Goal: Task Accomplishment & Management: Complete application form

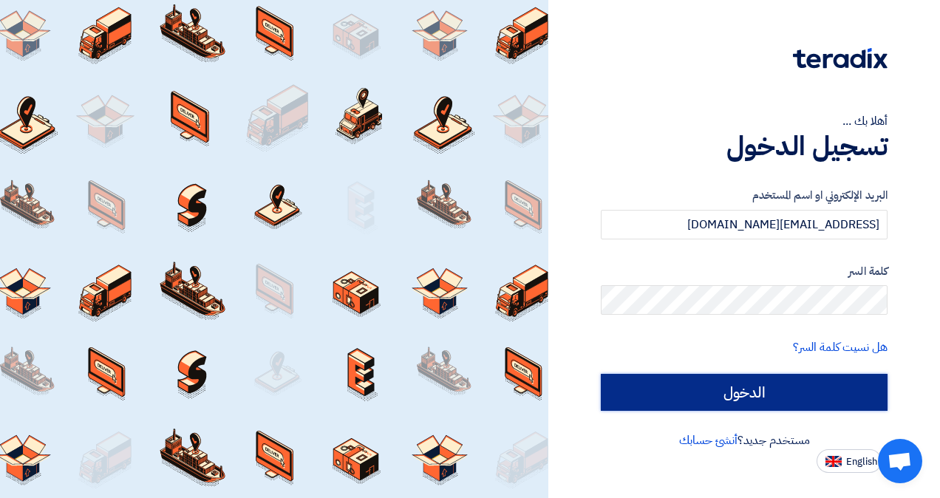
click at [668, 392] on input "الدخول" at bounding box center [744, 392] width 287 height 37
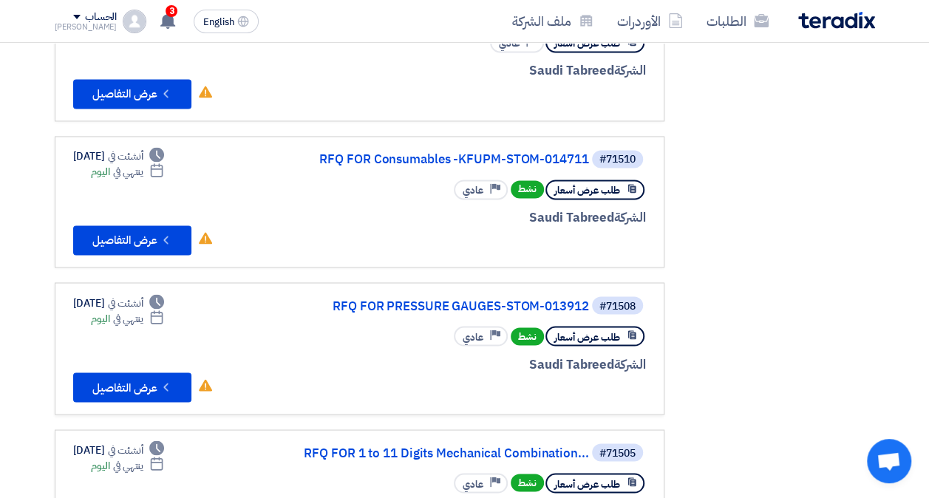
scroll to position [1109, 0]
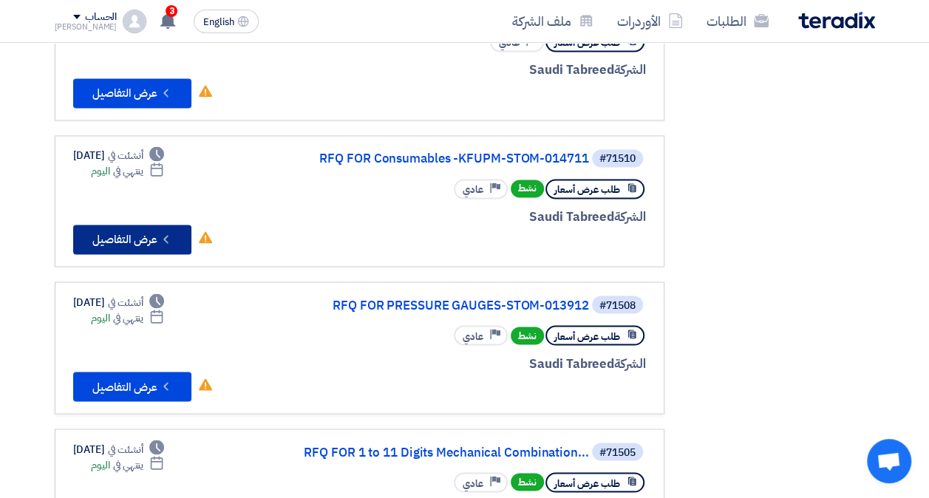
click at [146, 225] on button "Check details عرض التفاصيل" at bounding box center [132, 240] width 118 height 30
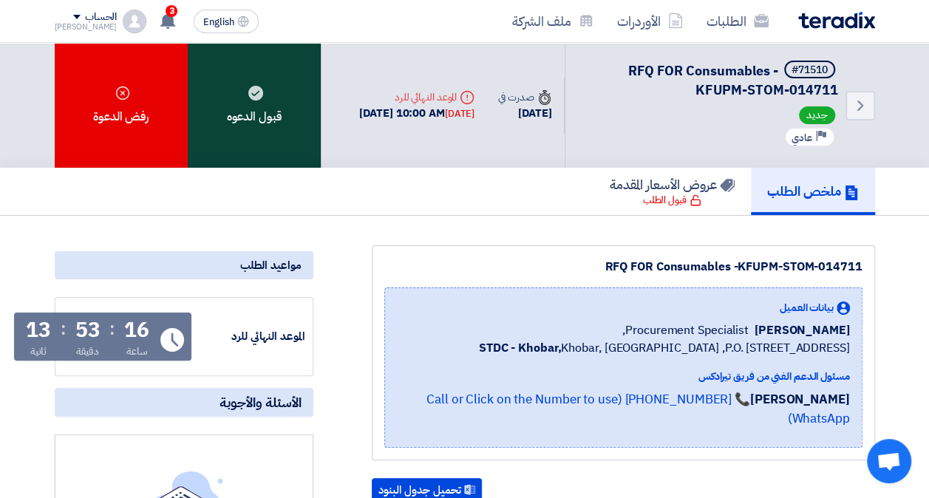
click at [254, 79] on div "قبول الدعوه" at bounding box center [254, 105] width 133 height 125
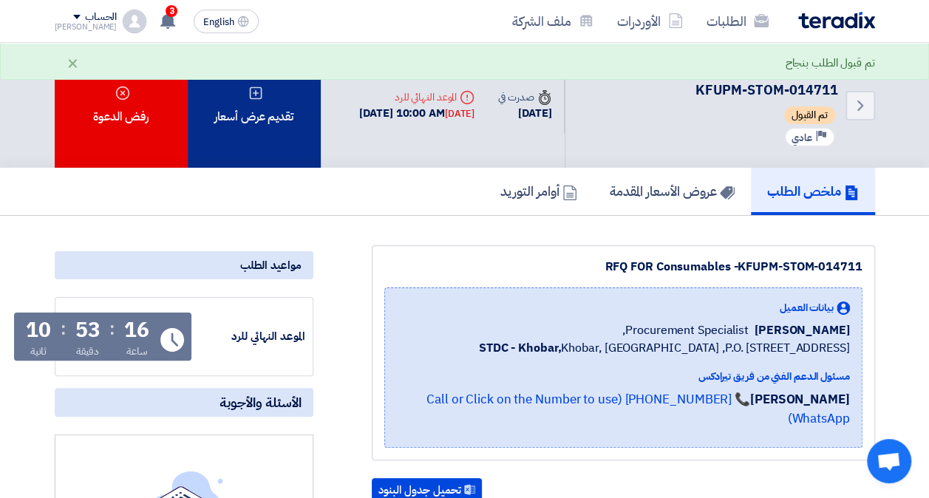
click at [259, 114] on div "تقديم عرض أسعار" at bounding box center [254, 105] width 133 height 125
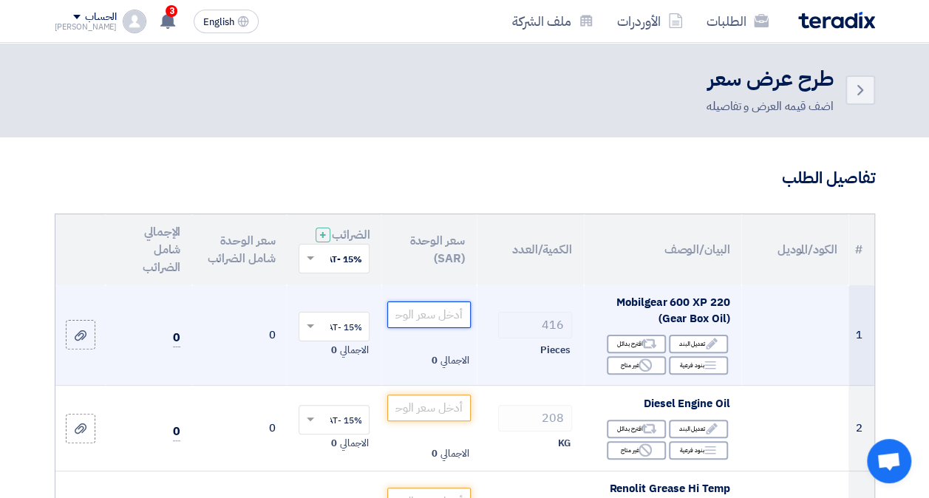
click at [412, 327] on input "number" at bounding box center [428, 315] width 83 height 27
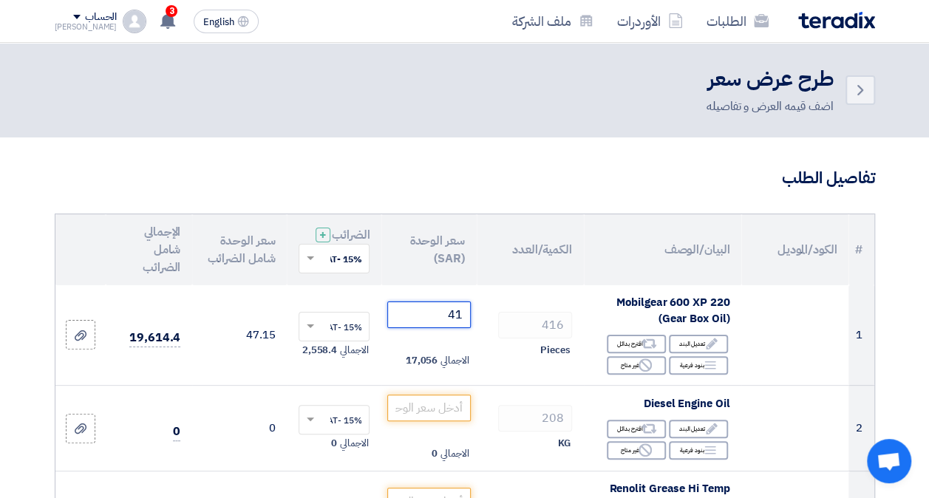
type input "4"
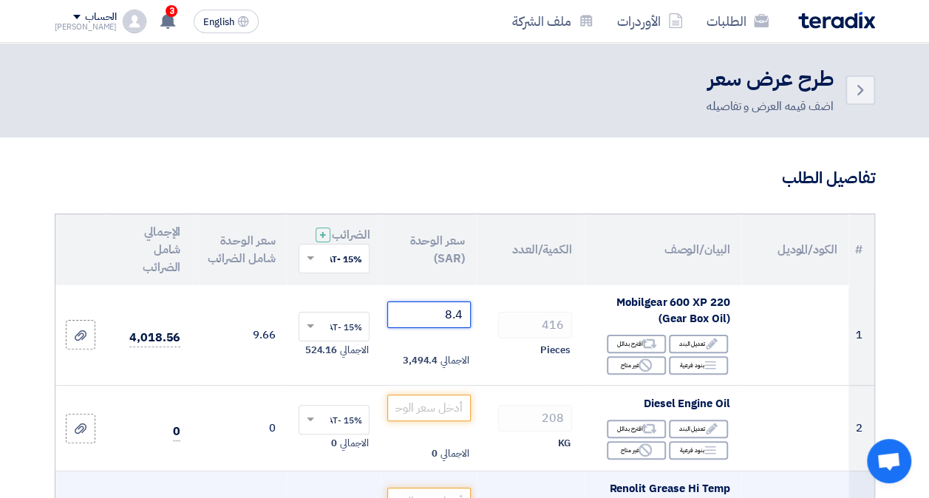
type input "8.4"
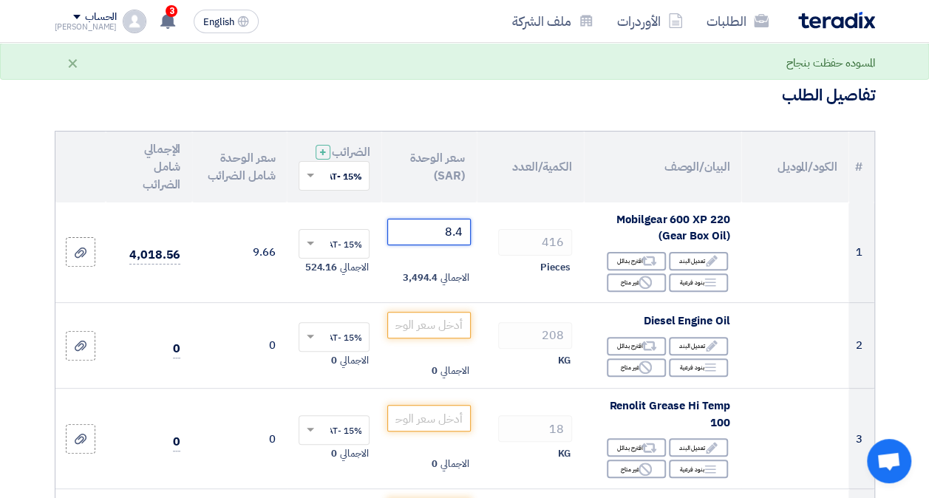
scroll to position [148, 0]
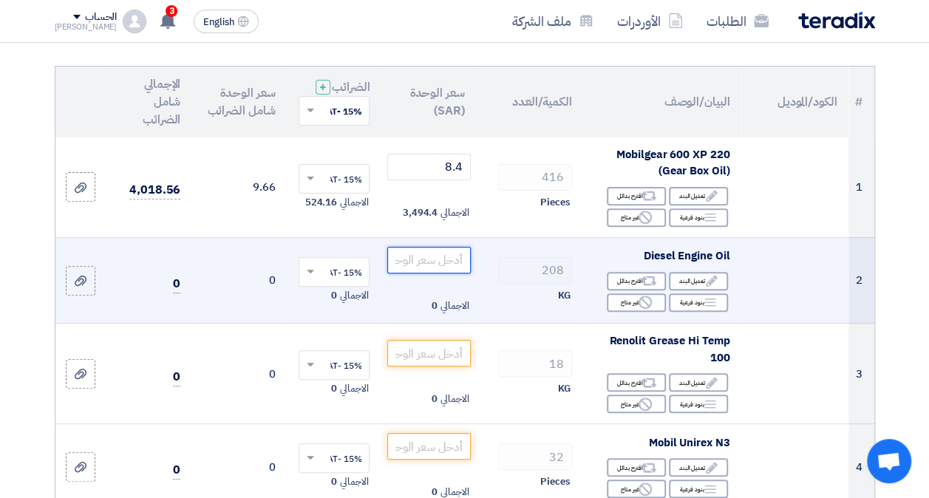
click at [450, 272] on input "number" at bounding box center [428, 260] width 83 height 27
type input "3"
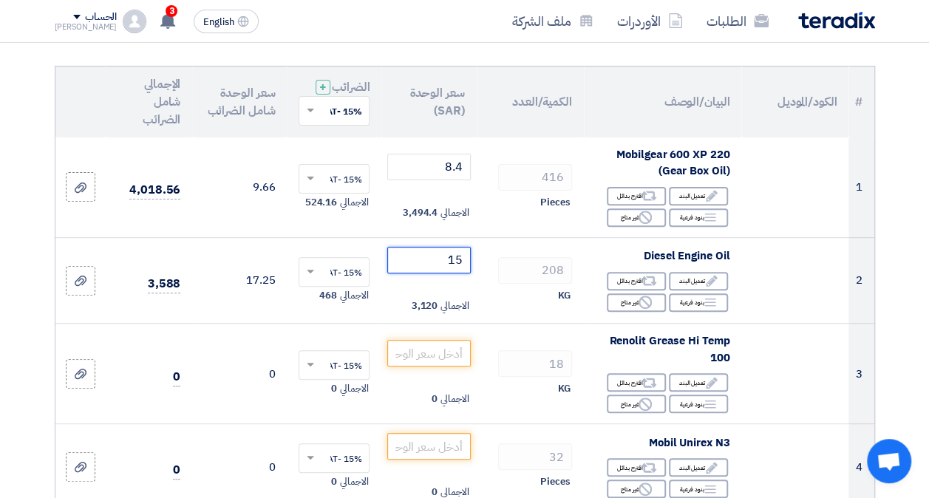
type input "15"
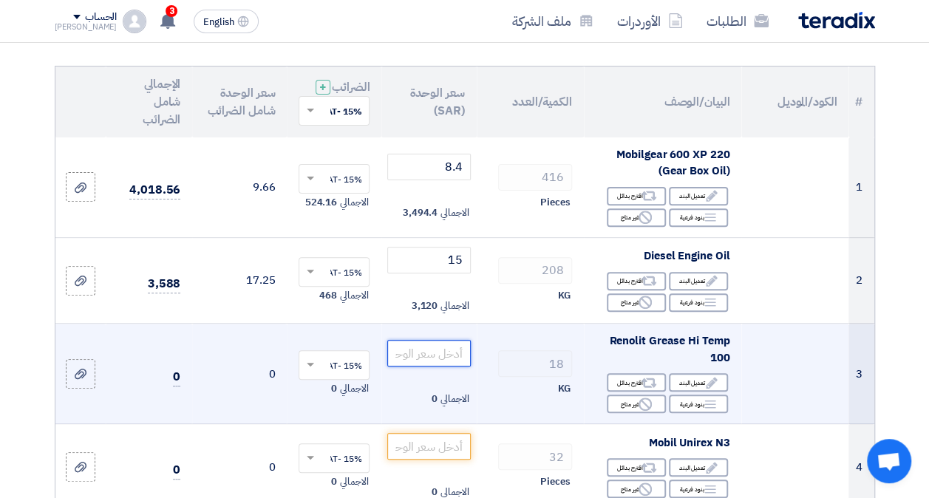
click at [429, 367] on input "number" at bounding box center [428, 353] width 83 height 27
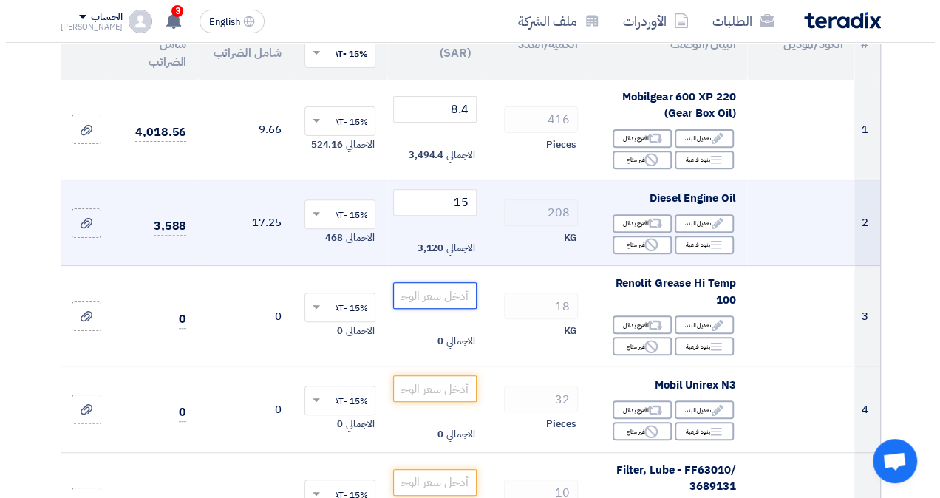
scroll to position [296, 0]
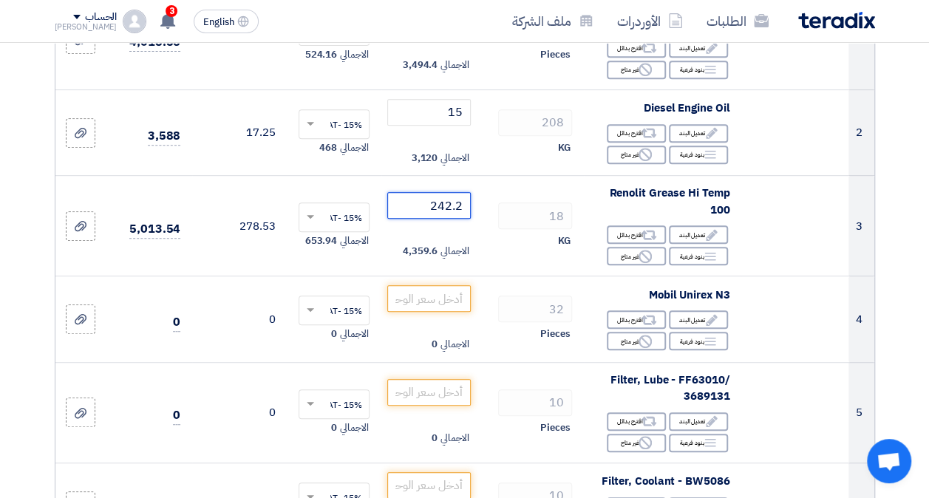
type input "242.2"
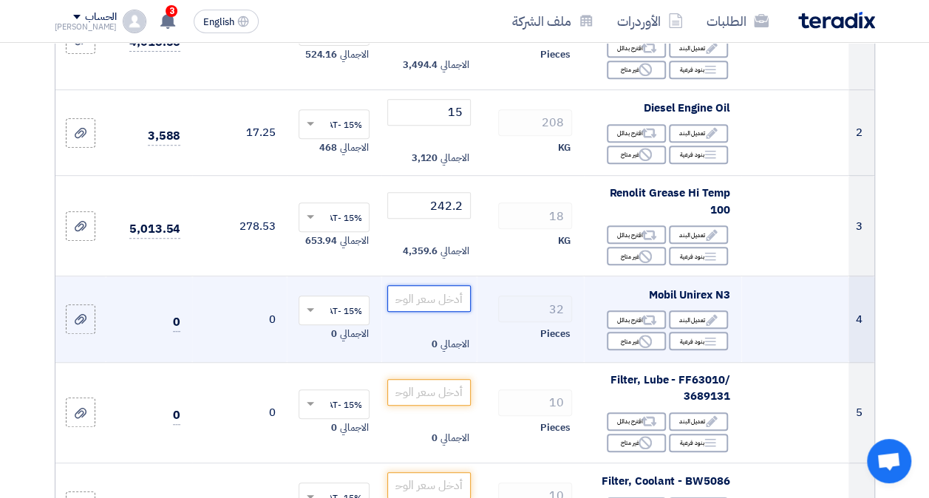
click at [429, 310] on input "number" at bounding box center [428, 298] width 83 height 27
click at [696, 329] on div "Edit تعديل البند" at bounding box center [698, 319] width 59 height 18
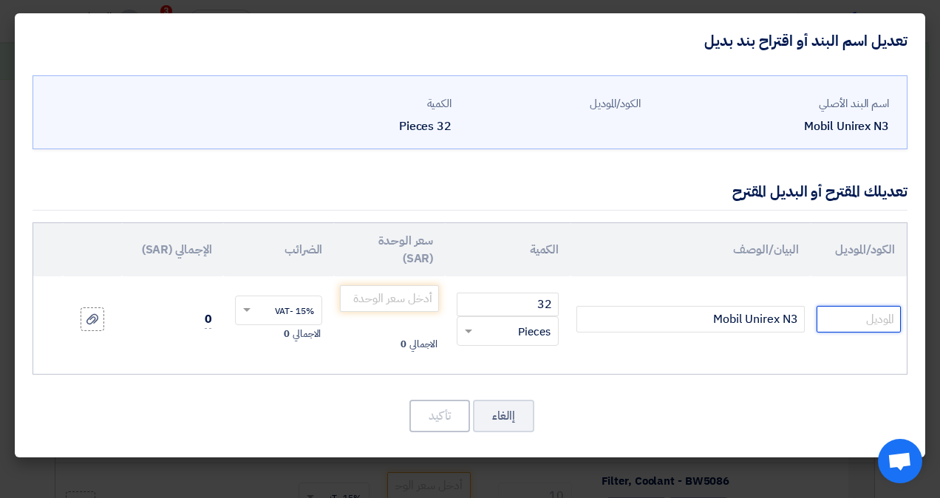
click at [817, 326] on input "text" at bounding box center [859, 319] width 84 height 27
click at [505, 333] on div "RFQ_STEP1.ITEMS.2.TYPE_PLACEHOLDER × Pieces" at bounding box center [517, 331] width 82 height 17
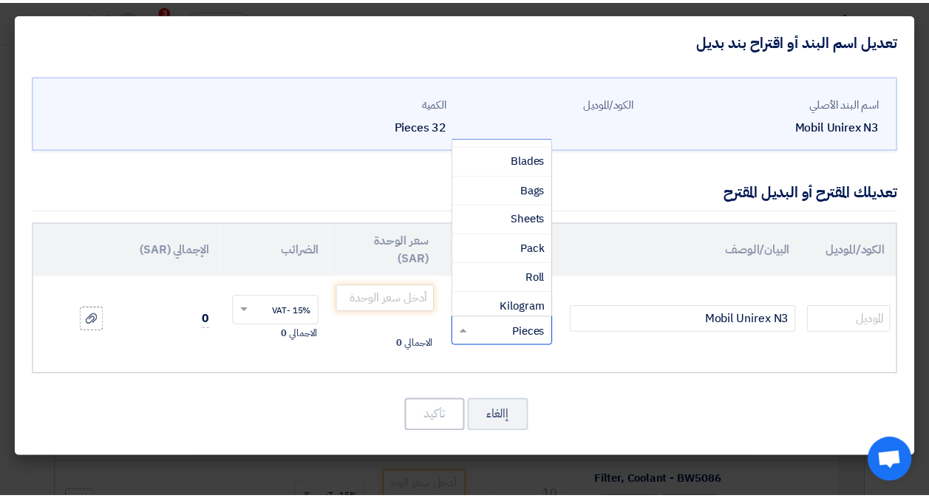
scroll to position [0, 0]
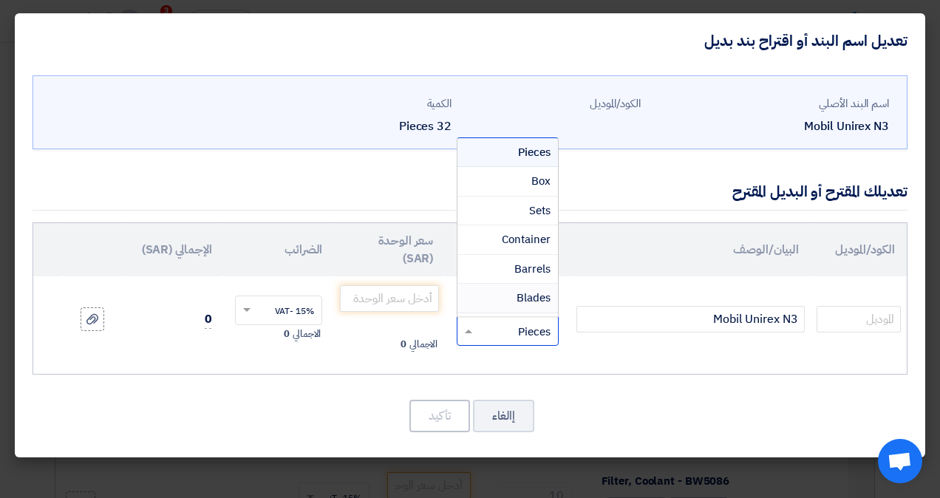
click at [622, 354] on td "Mobil Unirex N3" at bounding box center [691, 319] width 240 height 86
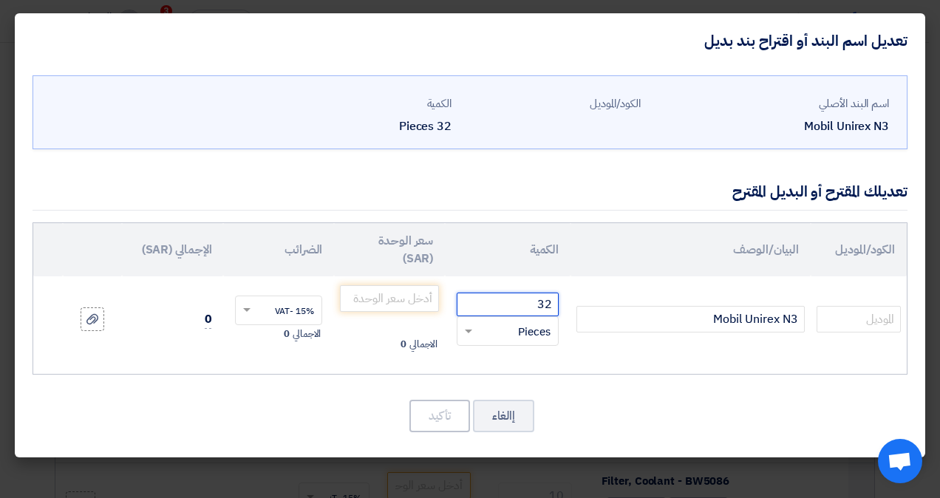
click at [525, 302] on input "32" at bounding box center [508, 305] width 102 height 24
type input "1"
click at [599, 394] on div "اسم البند الأصلي Mobil Unirex N3 الكود/الموديل الكمية 32 Pieces 1 ×" at bounding box center [470, 263] width 911 height 390
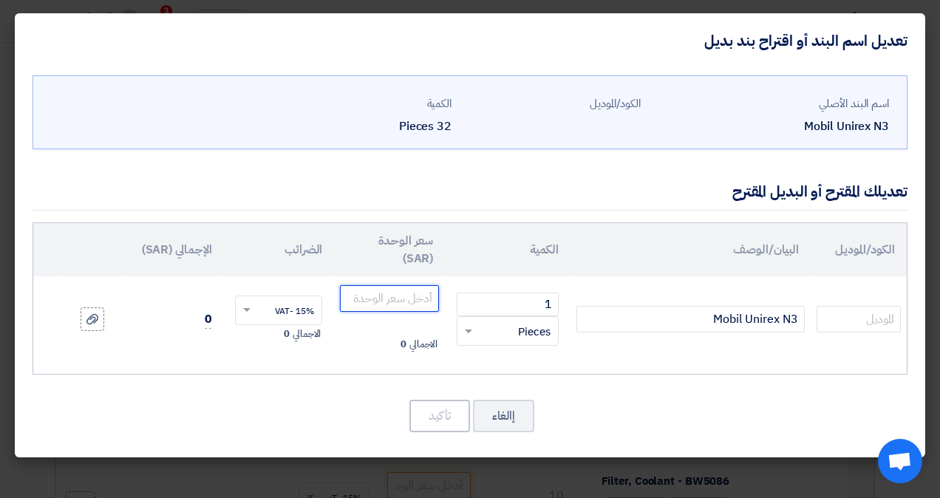
click at [408, 302] on input "number" at bounding box center [389, 298] width 99 height 27
click at [840, 319] on input "text" at bounding box center [859, 319] width 84 height 27
click at [403, 303] on input "number" at bounding box center [389, 298] width 99 height 27
type input "10867"
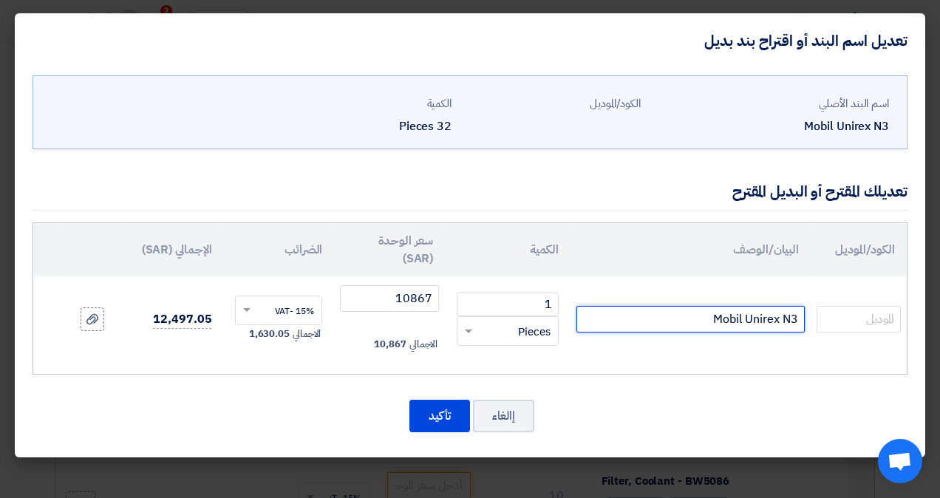
click at [630, 309] on input "Mobil Unirex N3" at bounding box center [691, 319] width 228 height 27
click at [749, 313] on input "Mobil Unirex N3 (180 KG) Standard" at bounding box center [691, 319] width 228 height 27
type input "Mobil Unirex N3 (180 KG) market Standard"
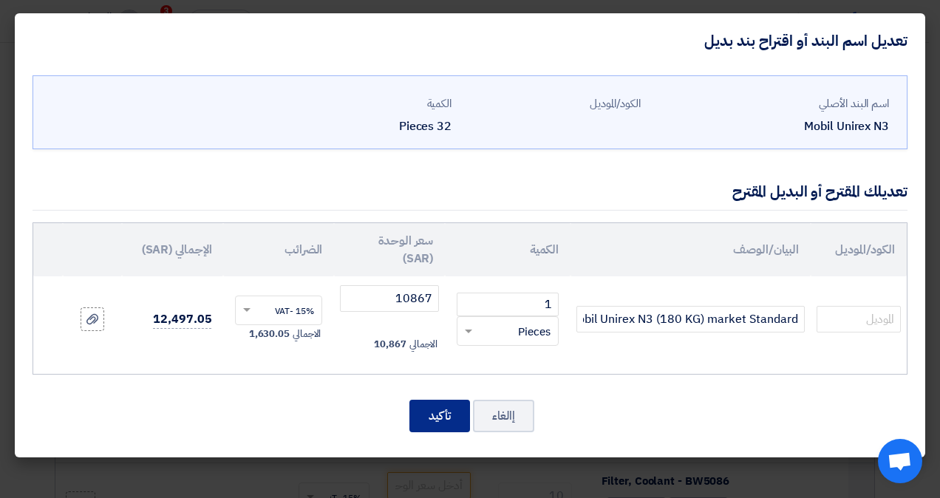
click at [428, 418] on button "تأكيد" at bounding box center [439, 416] width 61 height 33
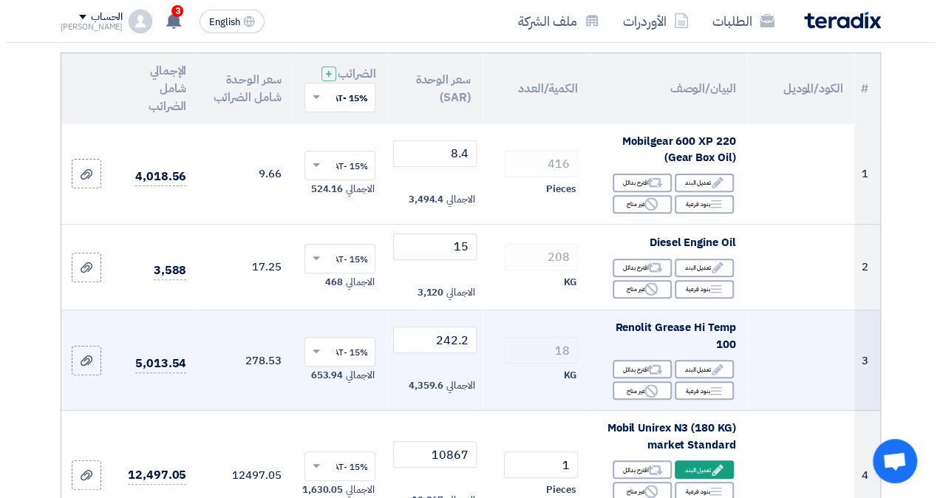
scroll to position [148, 0]
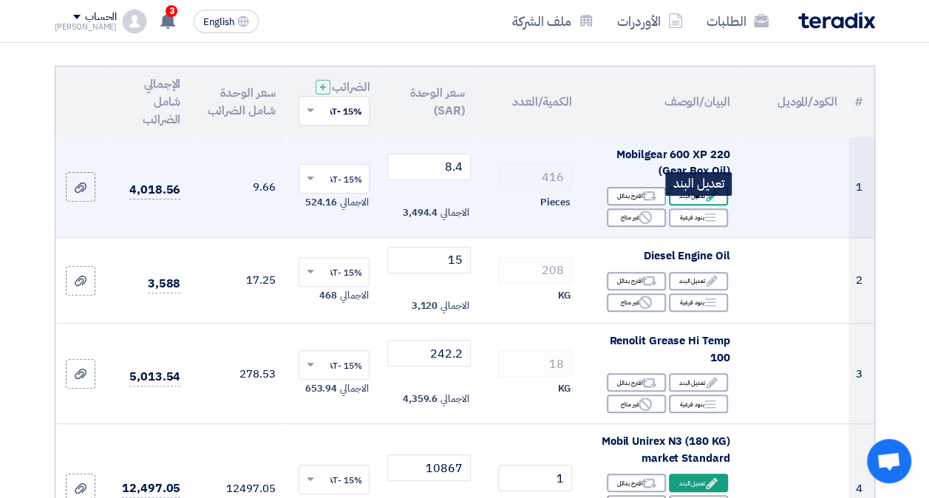
click at [699, 205] on div "Edit تعديل البند" at bounding box center [698, 196] width 59 height 18
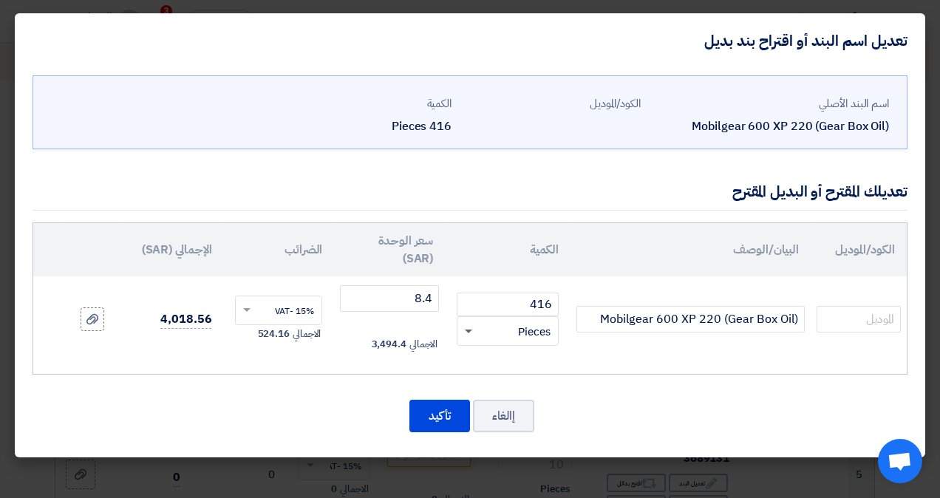
click at [470, 331] on span at bounding box center [467, 331] width 18 height 17
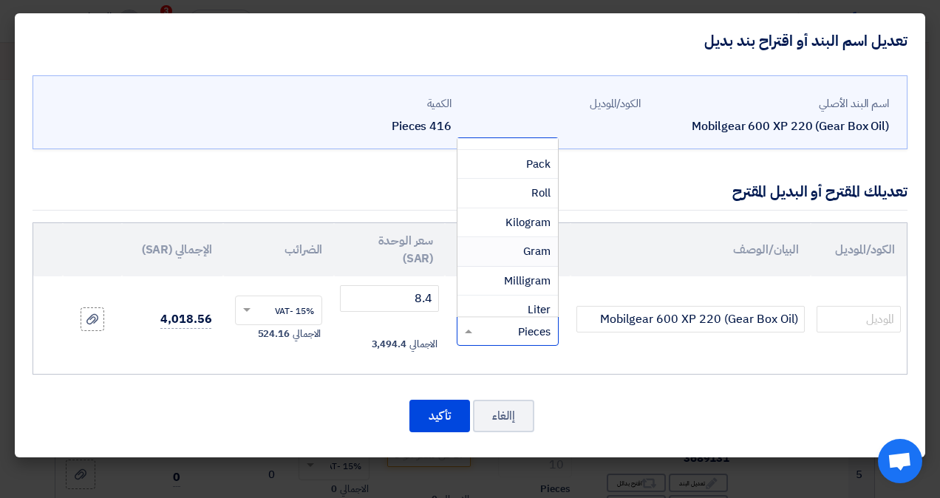
scroll to position [296, 0]
click at [511, 234] on div "Liter" at bounding box center [508, 237] width 101 height 30
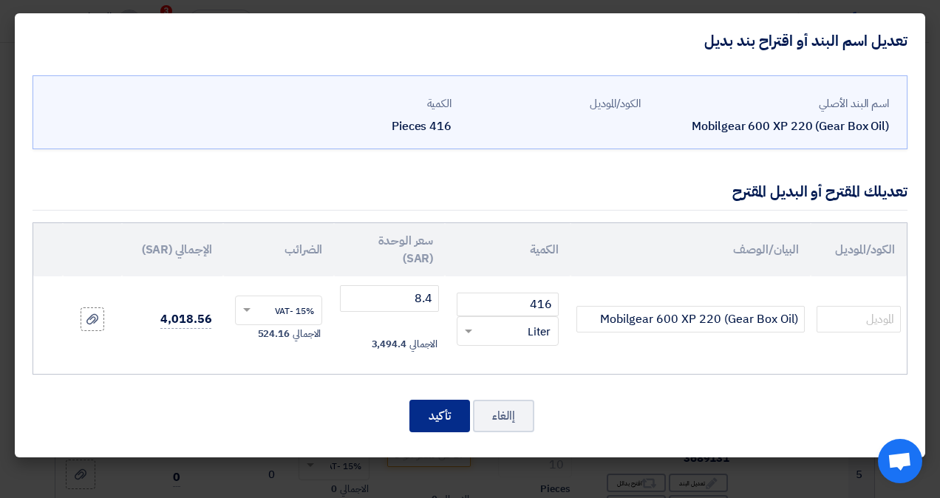
click at [445, 402] on button "تأكيد" at bounding box center [439, 416] width 61 height 33
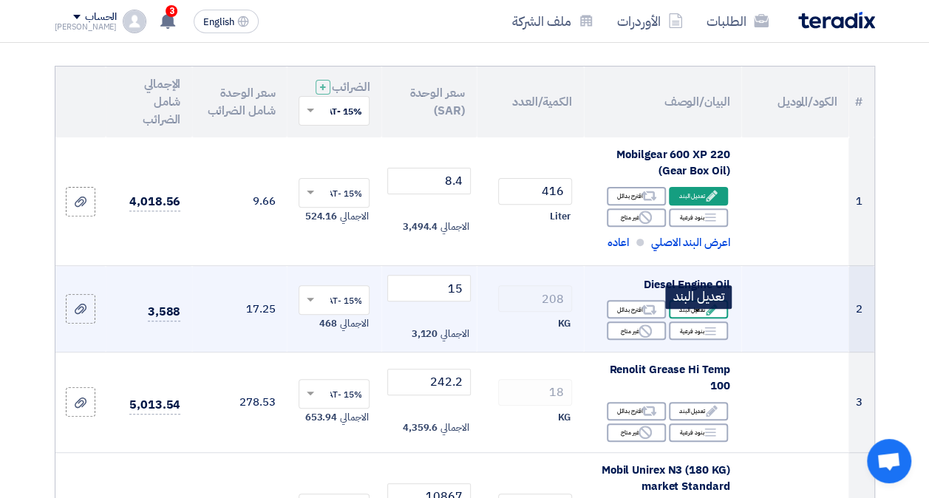
click at [698, 319] on div "Edit تعديل البند" at bounding box center [698, 309] width 59 height 18
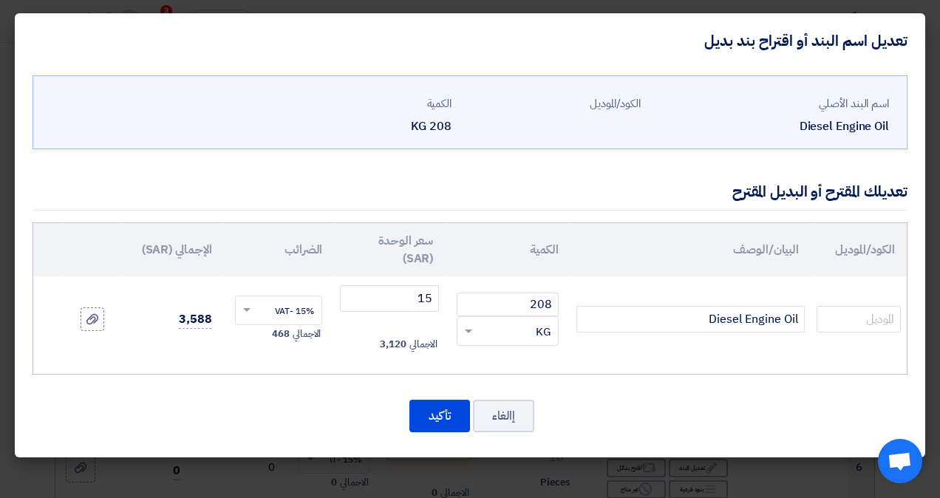
click at [525, 327] on div "RFQ_STEP1.ITEMS.2.TYPE_PLACEHOLDER × KG" at bounding box center [517, 331] width 82 height 17
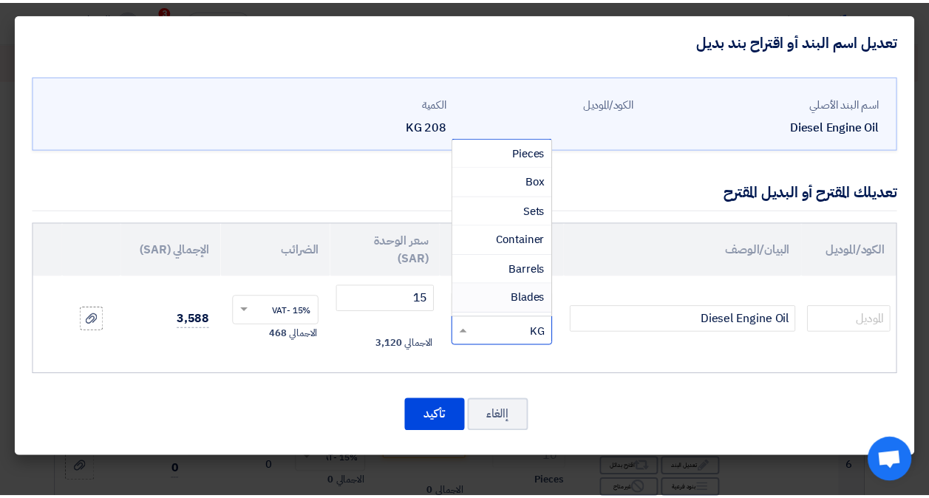
scroll to position [222, 0]
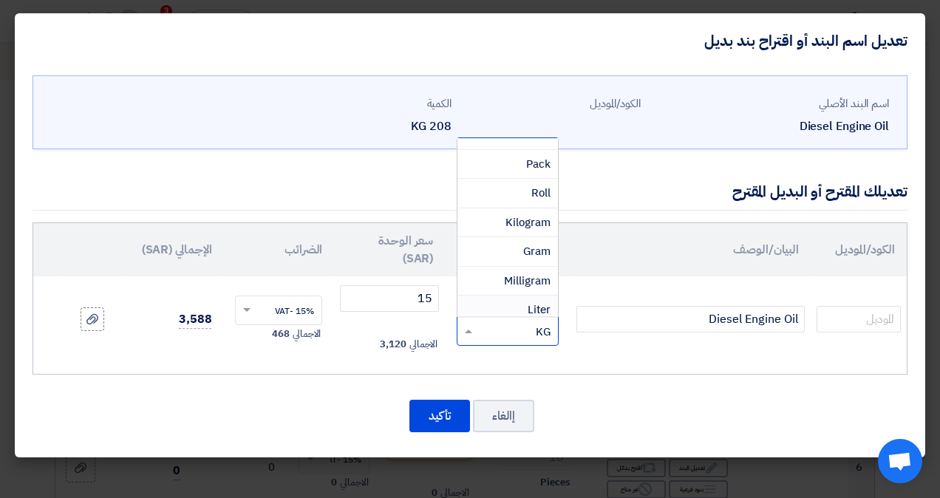
click at [524, 299] on div "Liter" at bounding box center [508, 311] width 101 height 30
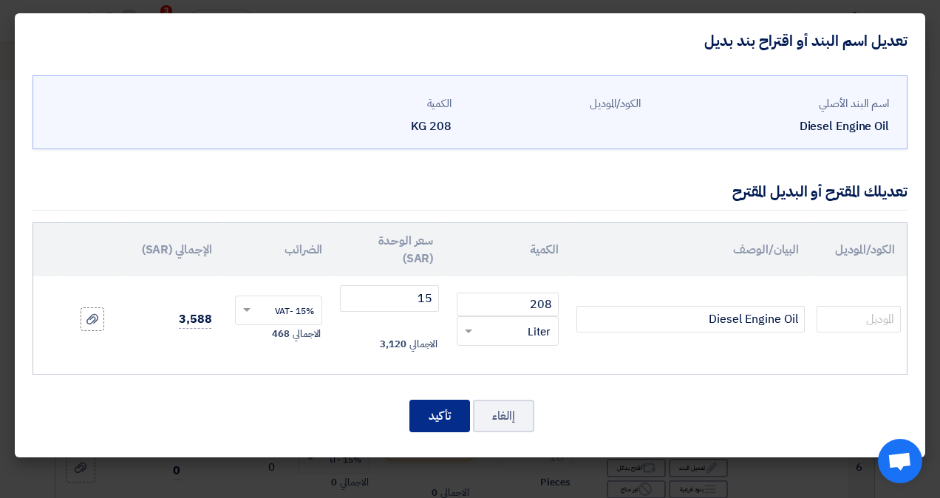
click at [439, 409] on button "تأكيد" at bounding box center [439, 416] width 61 height 33
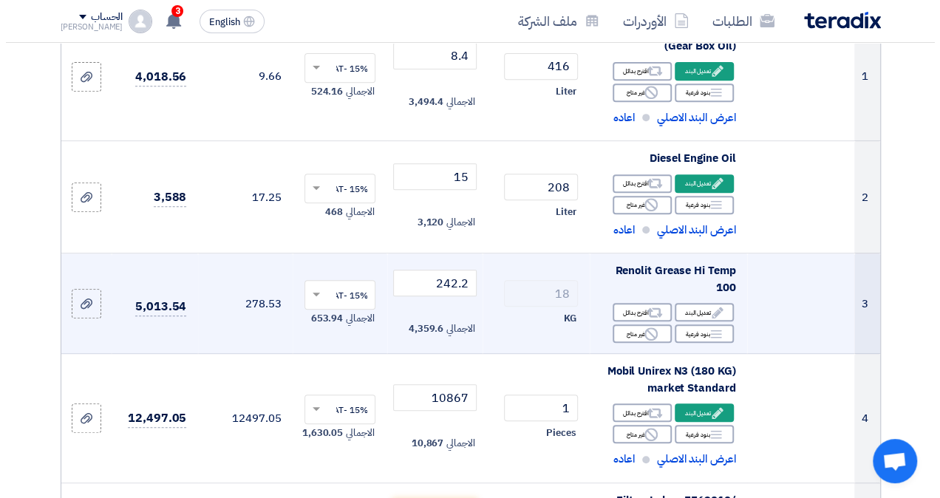
scroll to position [296, 0]
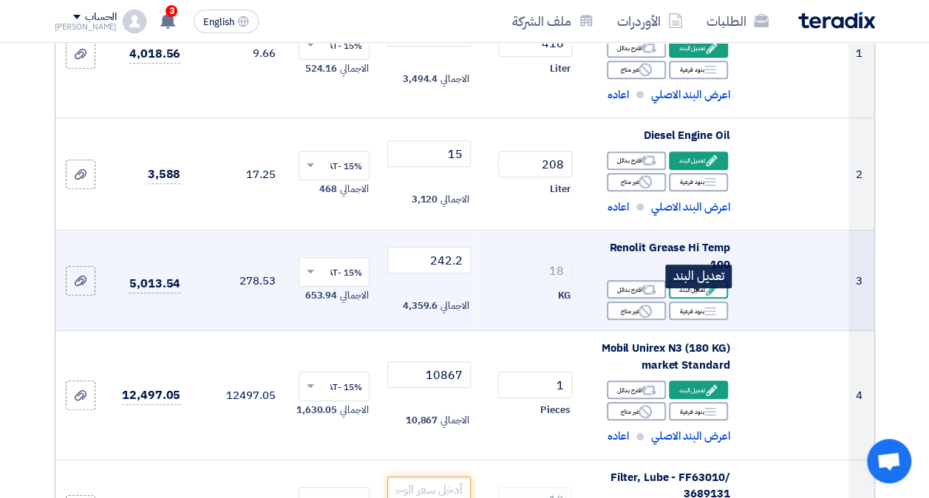
click at [705, 296] on icon "Edit" at bounding box center [711, 289] width 13 height 13
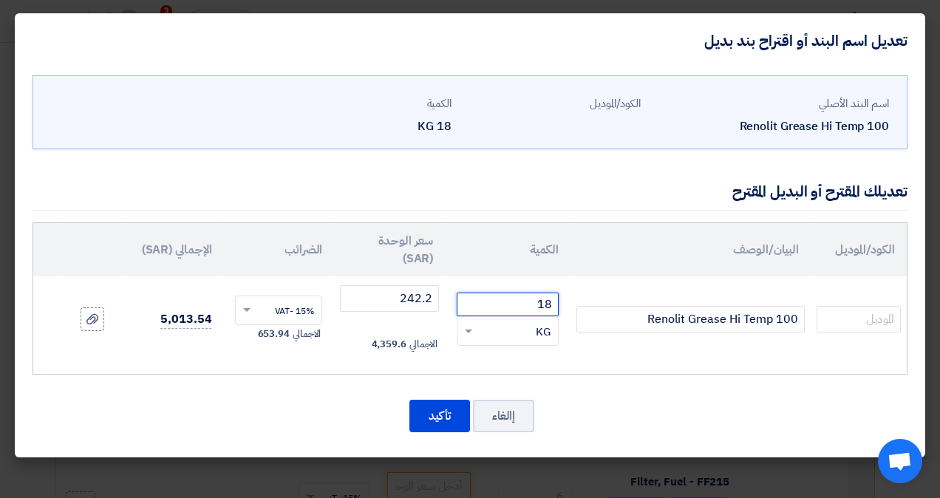
click at [507, 308] on input "18" at bounding box center [508, 305] width 102 height 24
click at [498, 330] on div "RFQ_STEP1.ITEMS.2.TYPE_PLACEHOLDER × KG" at bounding box center [517, 331] width 82 height 17
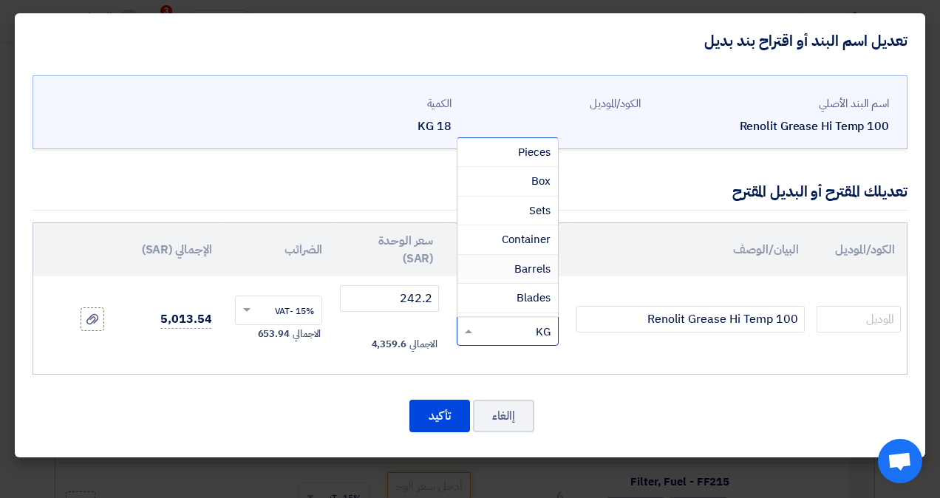
scroll to position [74, 0]
click at [517, 192] on span "Barrels" at bounding box center [532, 195] width 36 height 16
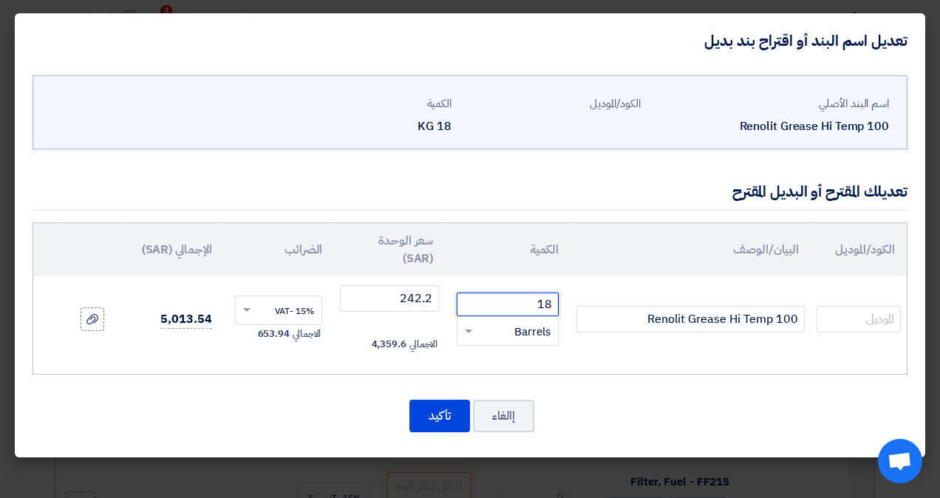
click at [534, 304] on input "18" at bounding box center [508, 305] width 102 height 24
click at [534, 303] on input "18" at bounding box center [508, 305] width 102 height 24
type input "1"
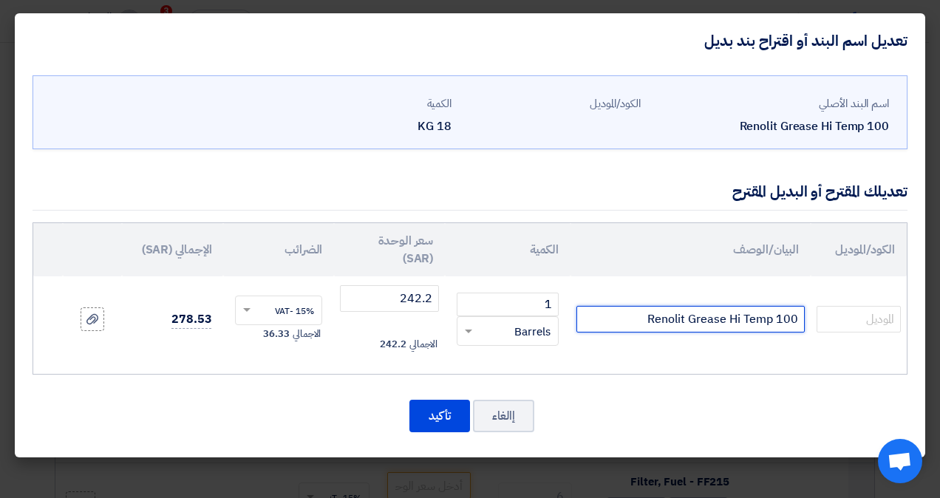
click at [801, 316] on input "Renolit Grease Hi Temp 100" at bounding box center [691, 319] width 228 height 27
type input "Renolit Grease Hi Temp 100(16 KG Market standard)d"
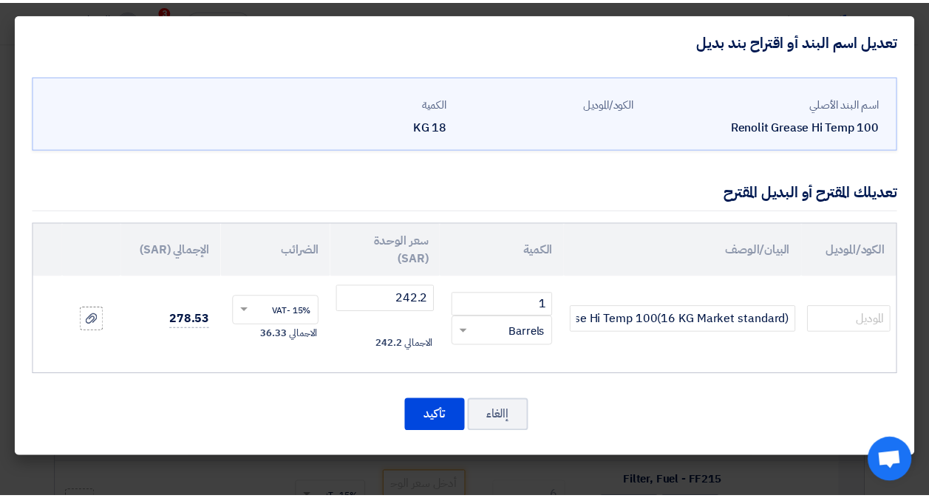
scroll to position [0, 0]
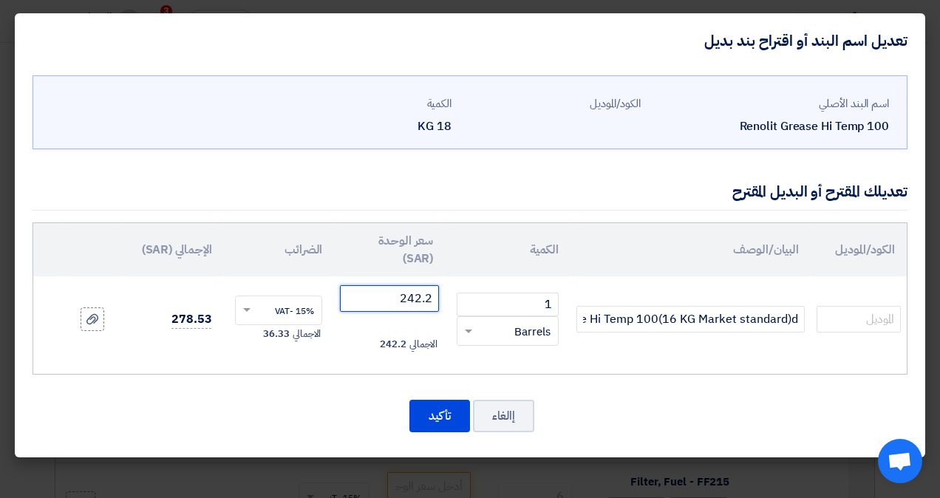
click at [398, 296] on input "242.2" at bounding box center [389, 298] width 99 height 27
type input "3875"
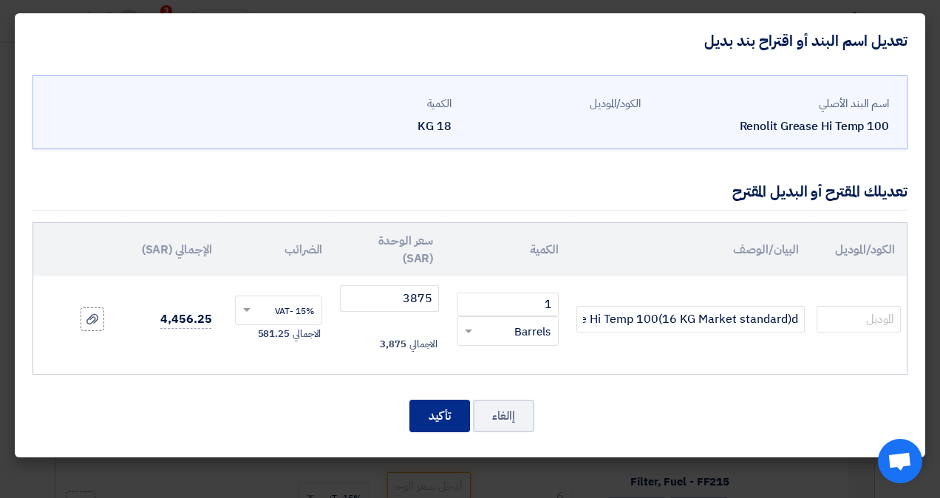
click at [438, 412] on button "تأكيد" at bounding box center [439, 416] width 61 height 33
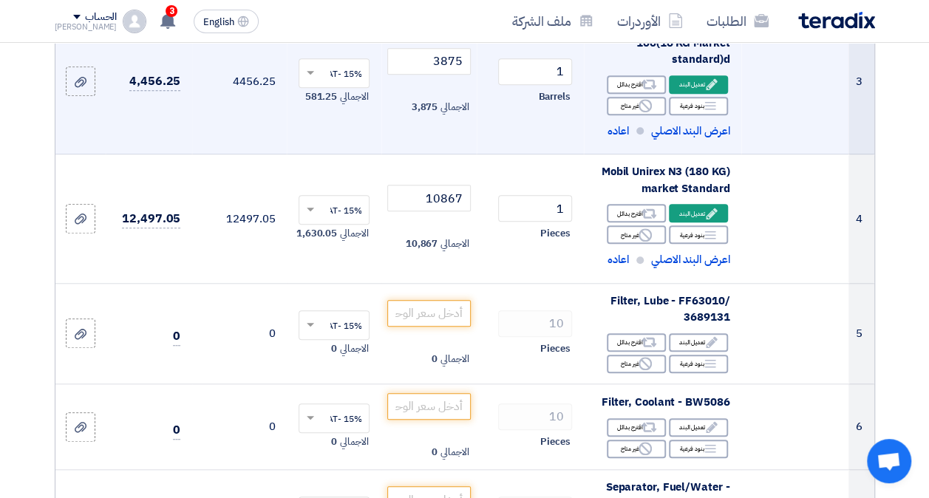
scroll to position [591, 0]
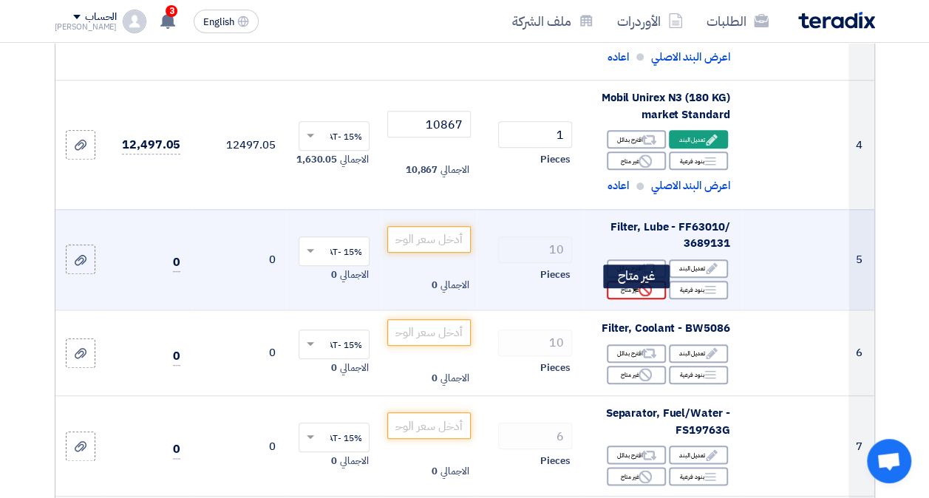
click at [642, 296] on use at bounding box center [645, 289] width 13 height 13
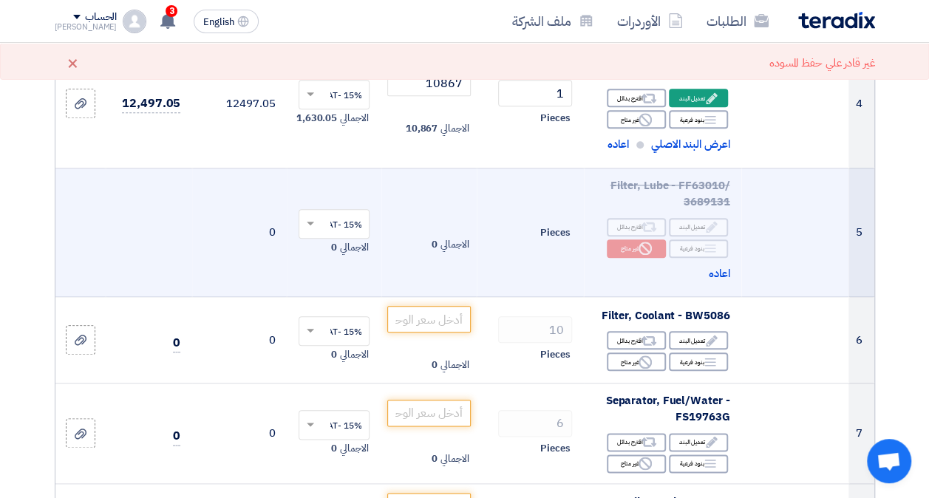
scroll to position [665, 0]
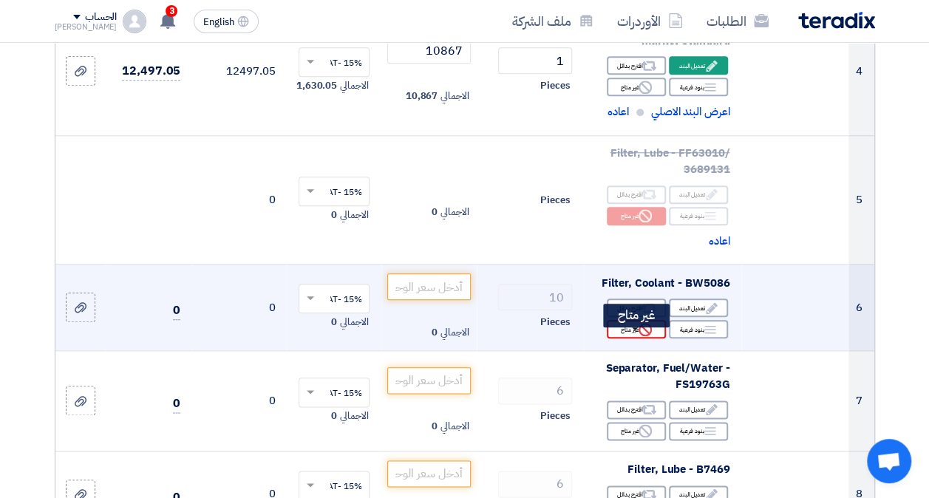
click at [644, 336] on icon "Reject" at bounding box center [645, 329] width 13 height 13
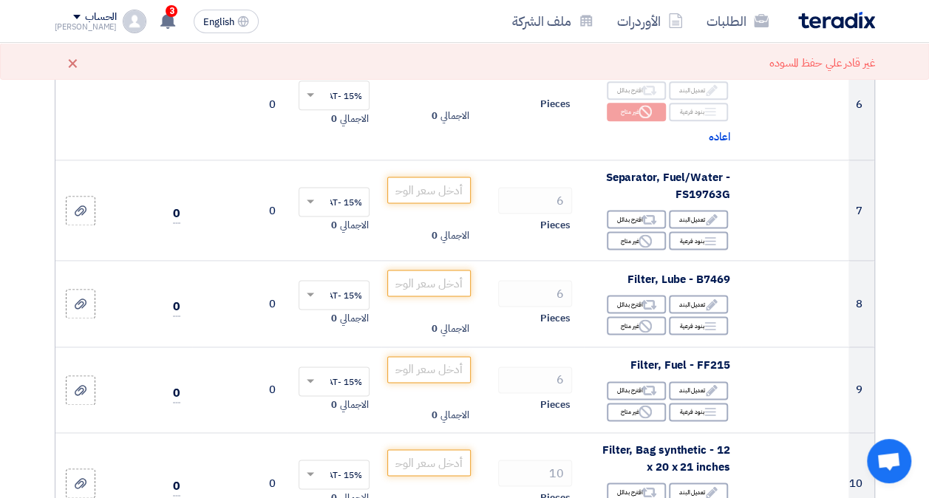
scroll to position [887, 0]
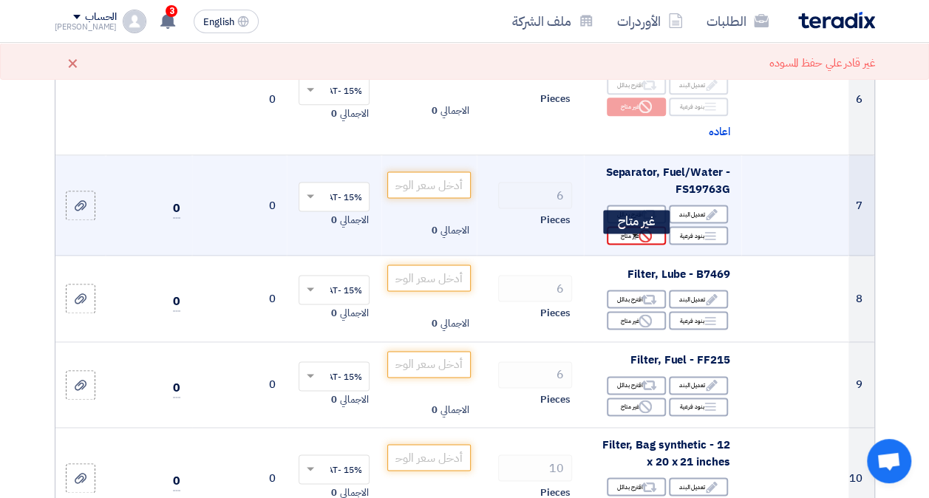
click at [637, 245] on div "Reject غير متاح" at bounding box center [636, 235] width 59 height 18
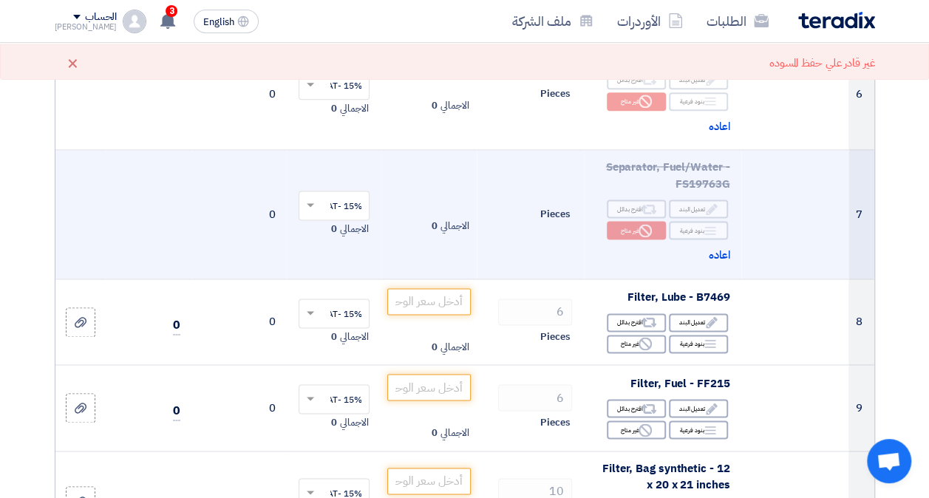
scroll to position [961, 0]
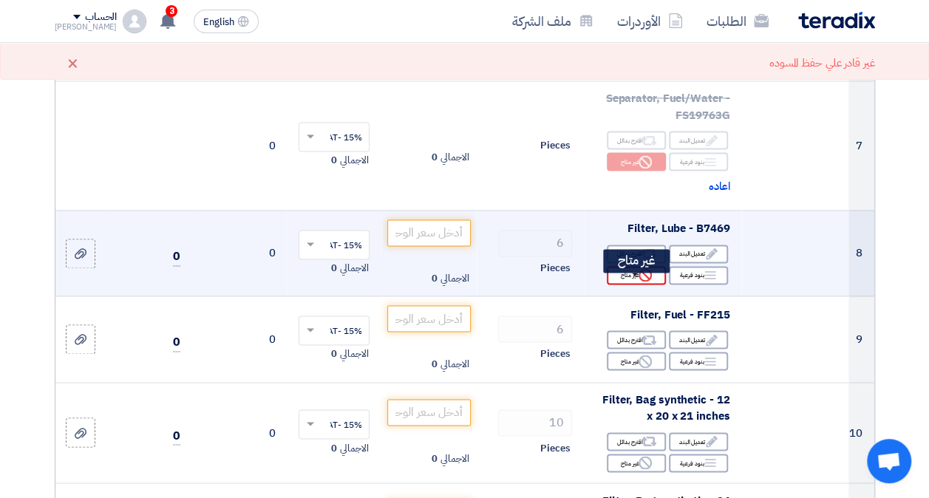
click at [642, 282] on icon "Reject" at bounding box center [645, 274] width 13 height 13
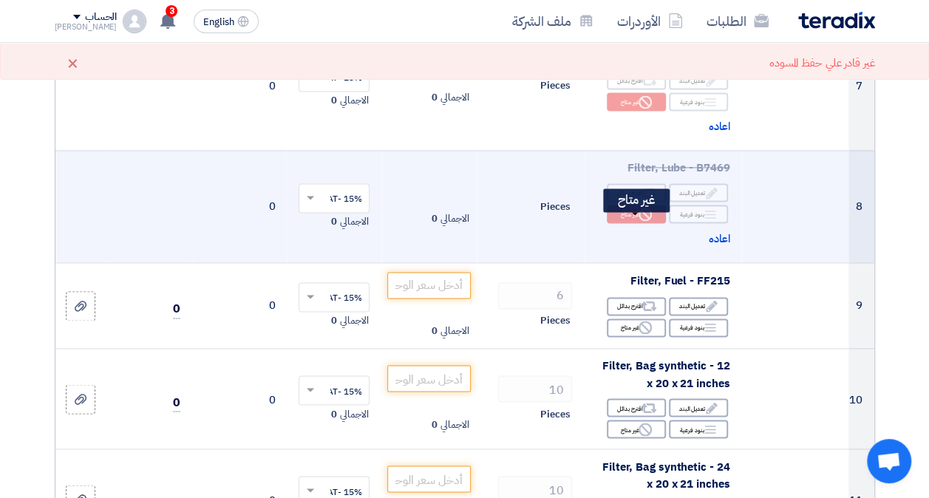
scroll to position [1109, 0]
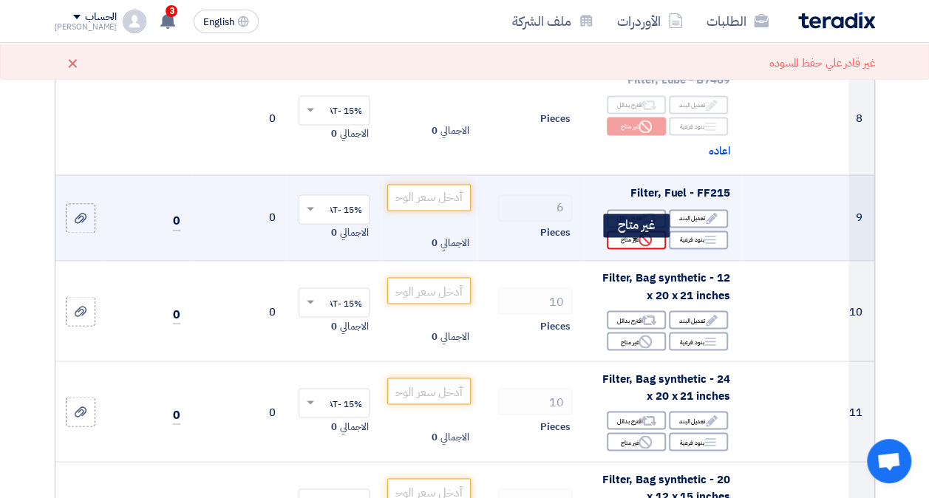
click at [631, 249] on div "Reject غير متاح" at bounding box center [636, 240] width 59 height 18
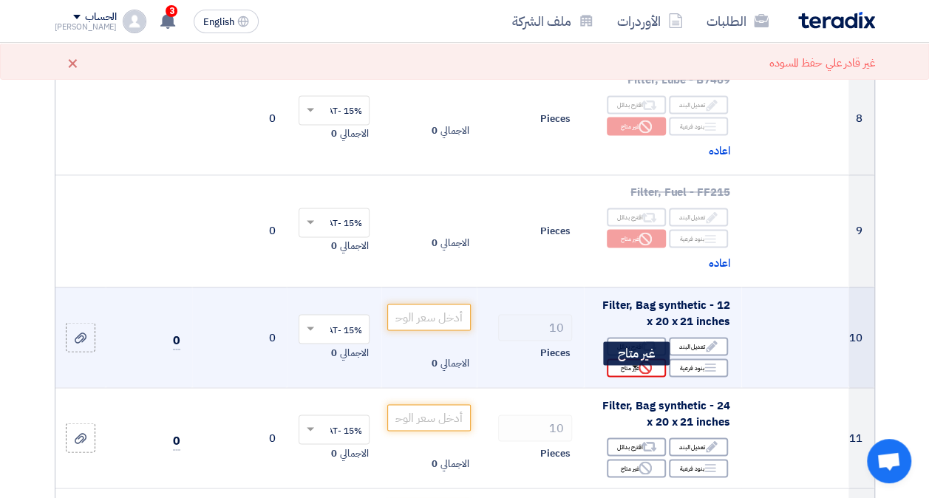
click at [639, 374] on icon "Reject" at bounding box center [645, 367] width 13 height 13
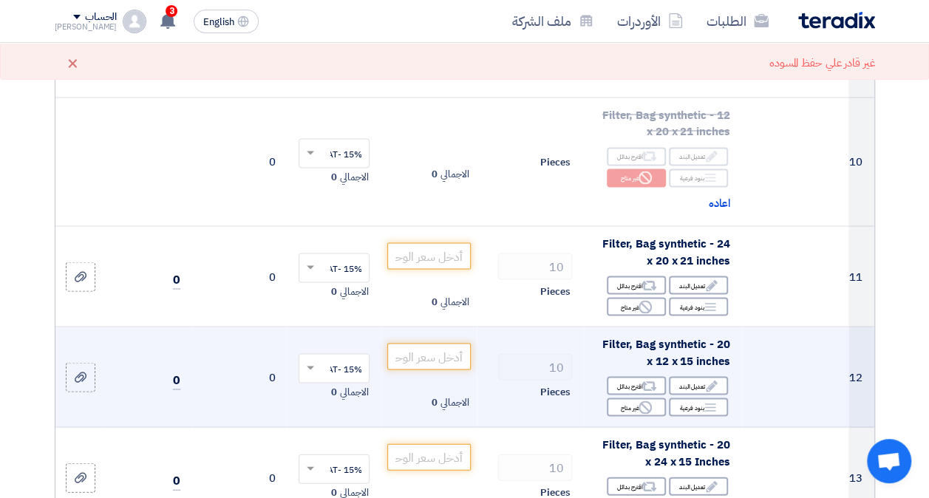
scroll to position [1330, 0]
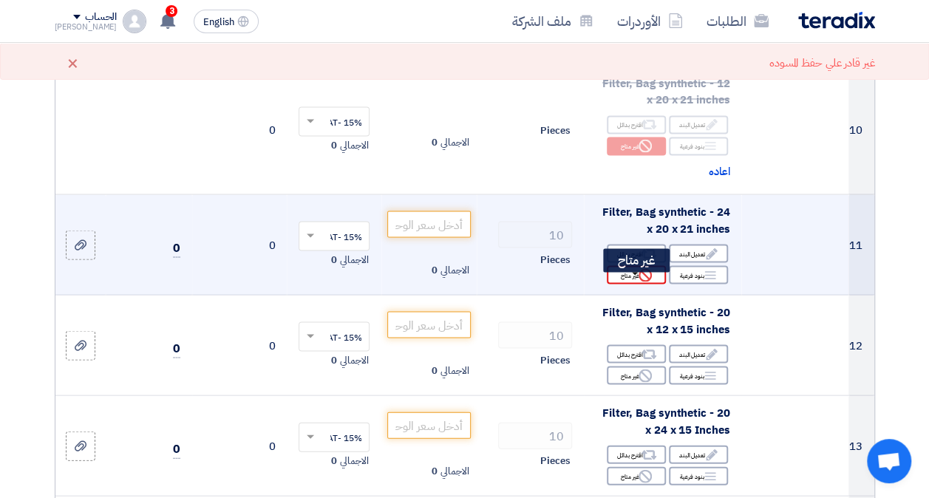
click at [633, 284] on div "Reject غير متاح" at bounding box center [636, 274] width 59 height 18
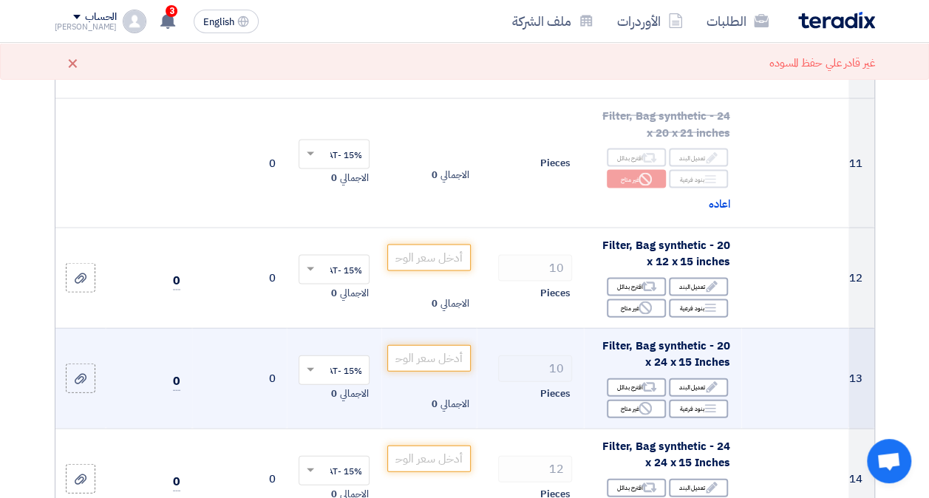
scroll to position [1478, 0]
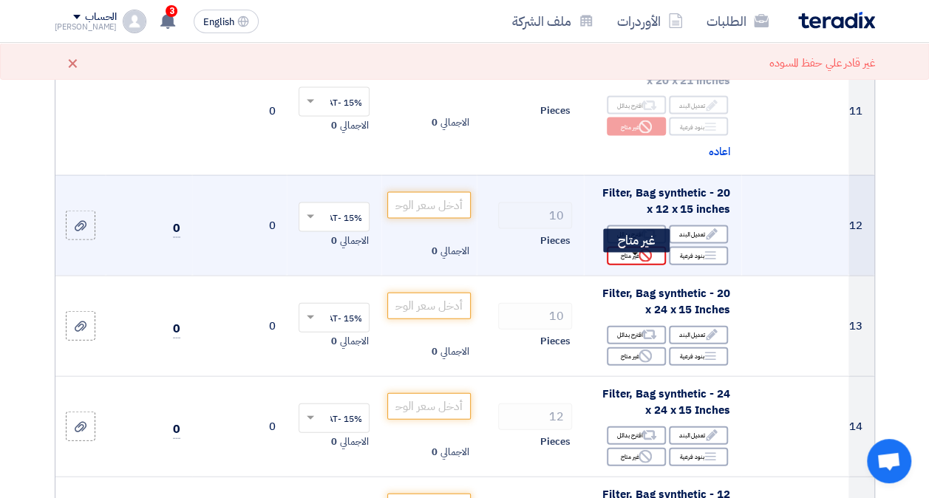
click at [635, 265] on div "Reject غير متاح" at bounding box center [636, 256] width 59 height 18
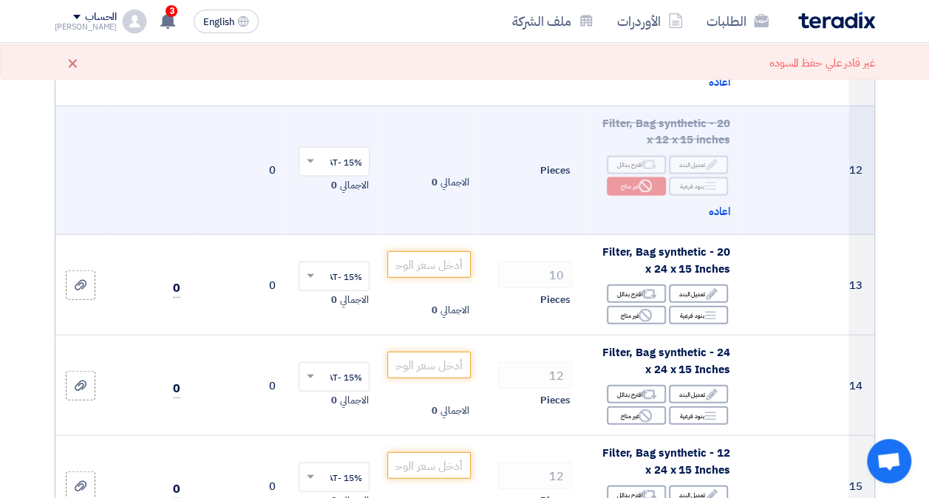
scroll to position [1626, 0]
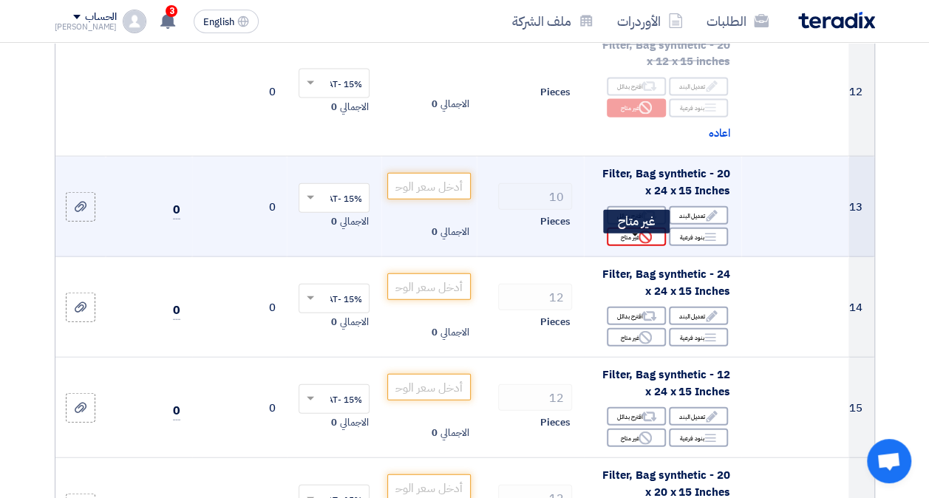
click at [642, 244] on icon "Reject" at bounding box center [645, 237] width 13 height 13
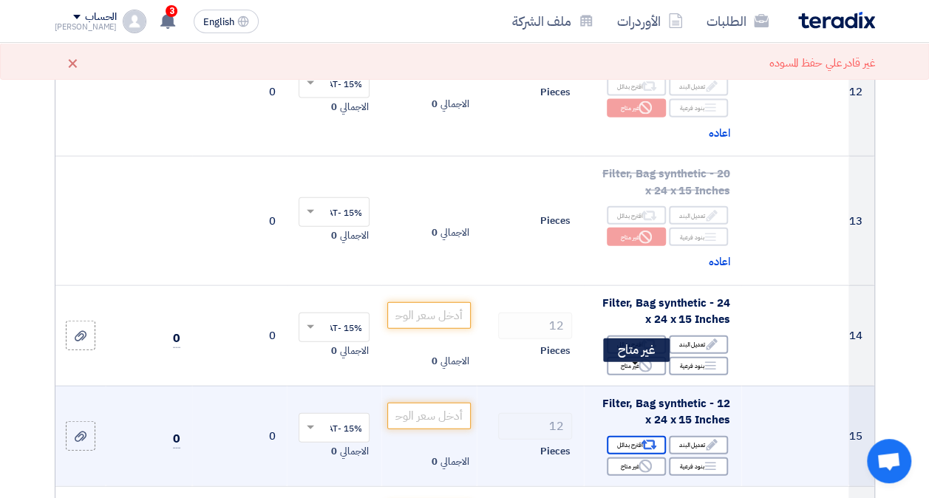
scroll to position [1774, 0]
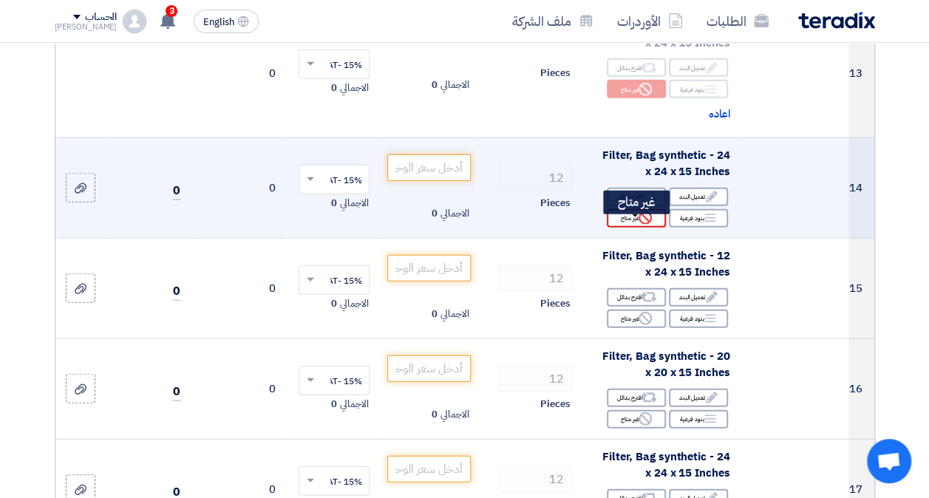
click at [637, 228] on div "Reject غير متاح" at bounding box center [636, 218] width 59 height 18
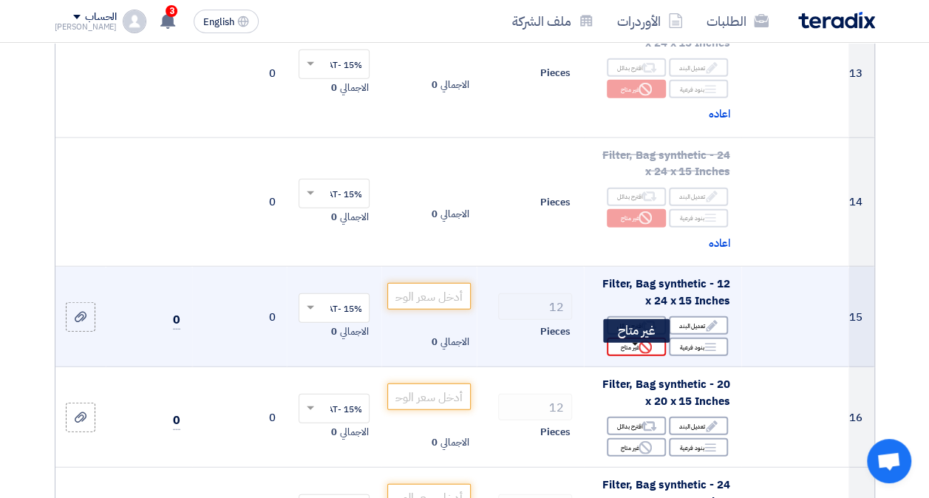
click at [640, 351] on icon "Reject" at bounding box center [645, 347] width 13 height 13
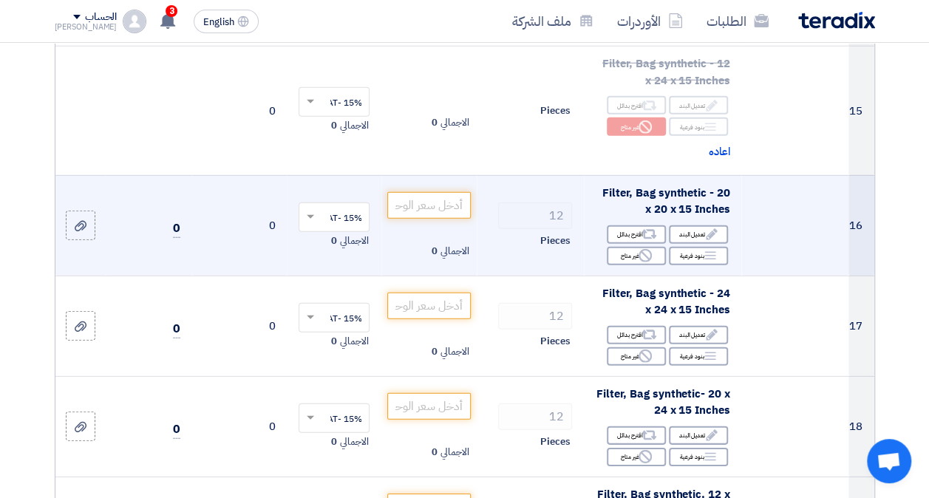
scroll to position [1996, 0]
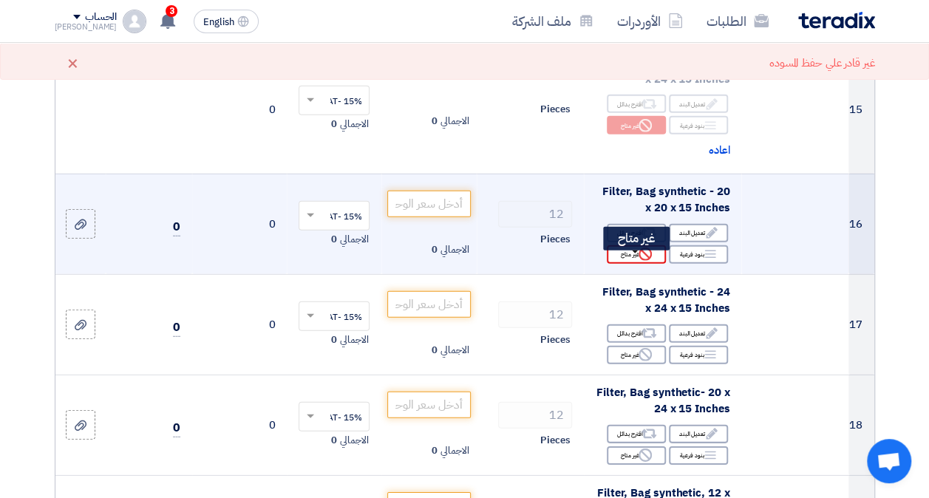
click at [633, 264] on div "Reject غير متاح" at bounding box center [636, 254] width 59 height 18
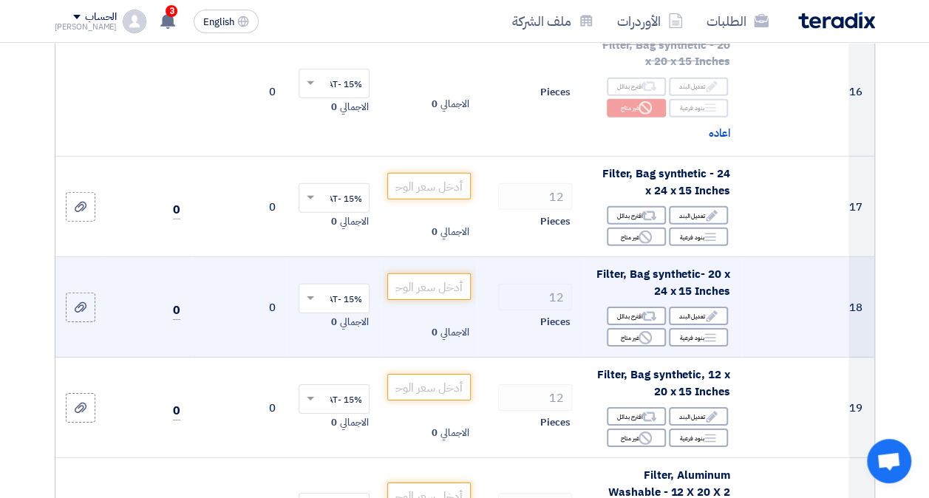
scroll to position [2144, 0]
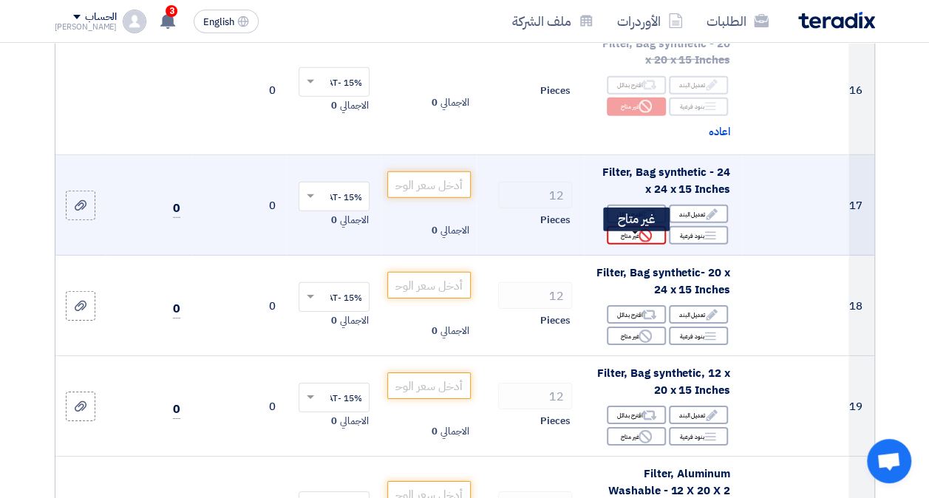
click at [634, 245] on div "Reject غير متاح" at bounding box center [636, 235] width 59 height 18
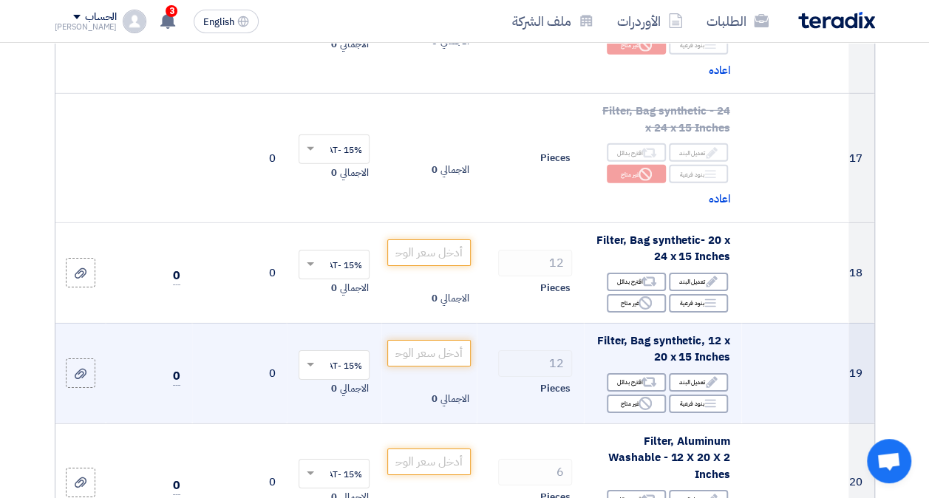
scroll to position [2291, 0]
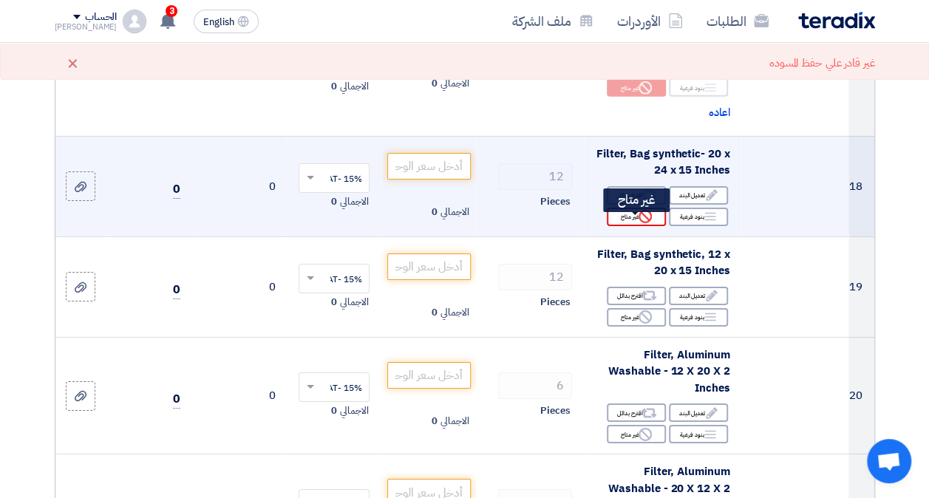
click at [637, 222] on div "Reject غير متاح" at bounding box center [636, 217] width 59 height 18
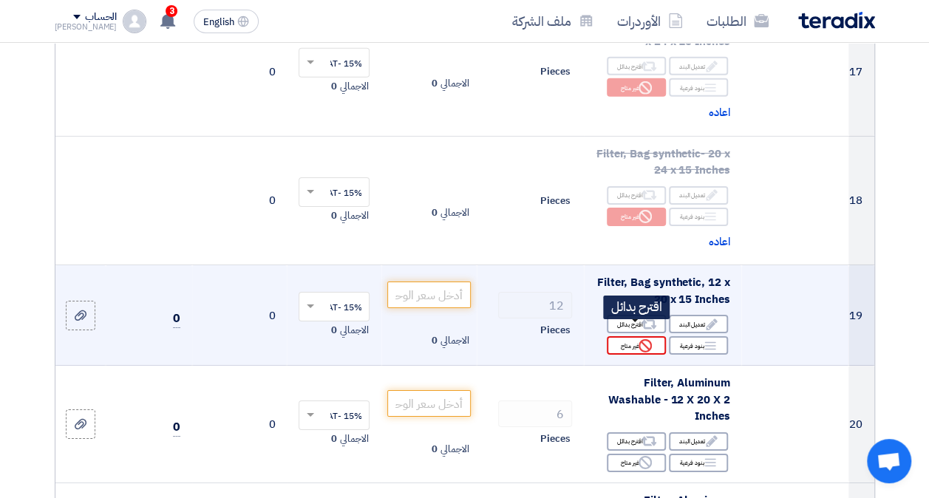
scroll to position [2365, 0]
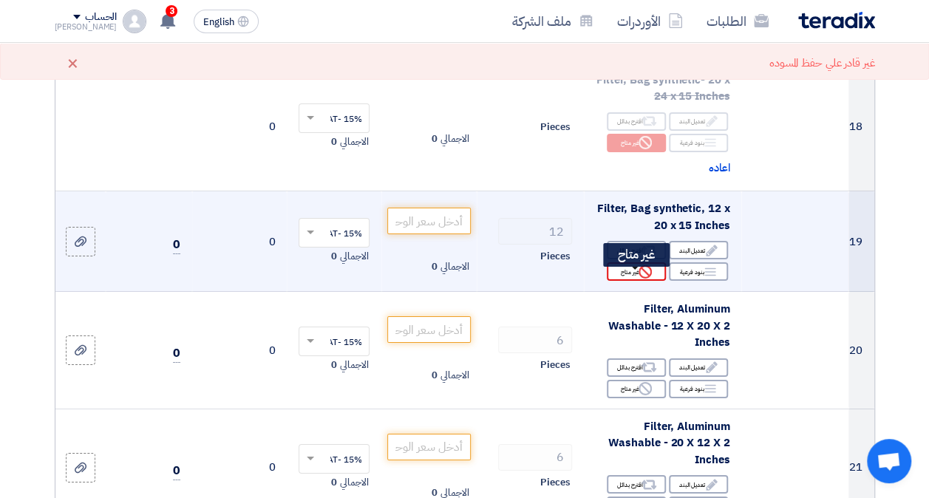
click at [640, 279] on use at bounding box center [645, 271] width 13 height 13
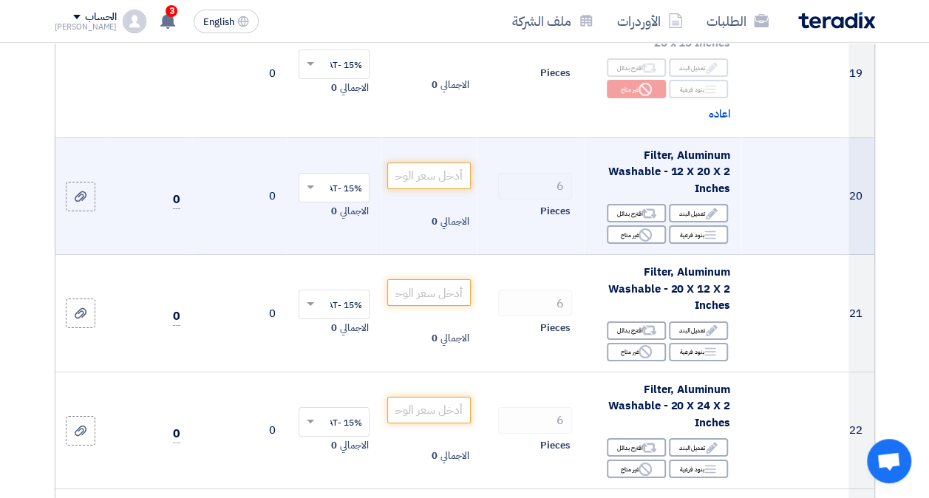
scroll to position [2587, 0]
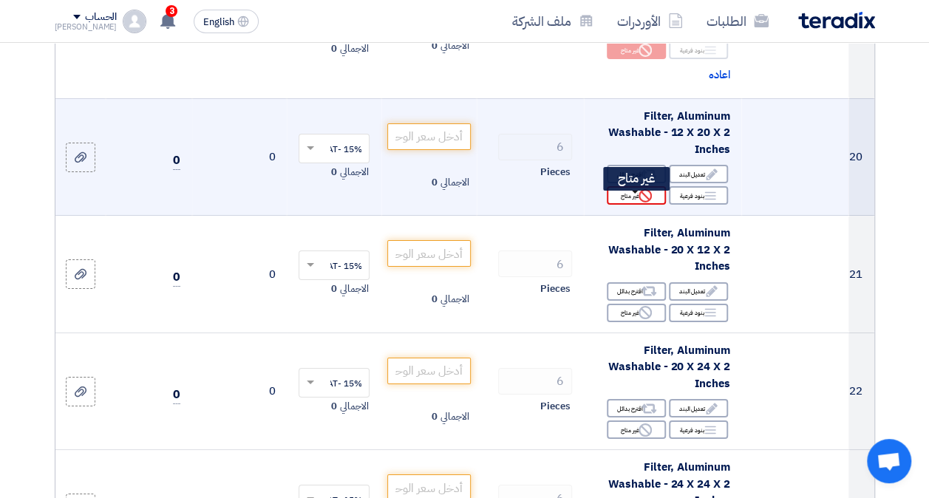
click at [636, 203] on div "Reject غير متاح" at bounding box center [636, 195] width 59 height 18
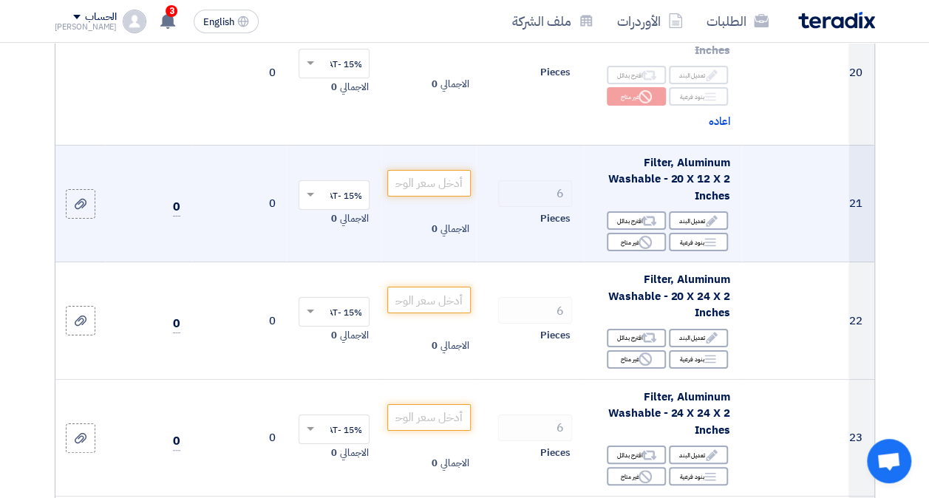
scroll to position [2735, 0]
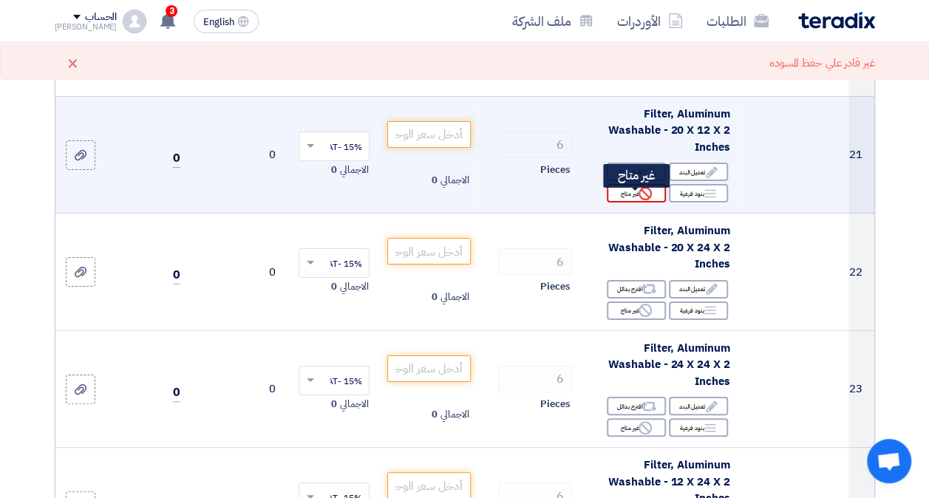
click at [627, 203] on div "Reject غير متاح" at bounding box center [636, 193] width 59 height 18
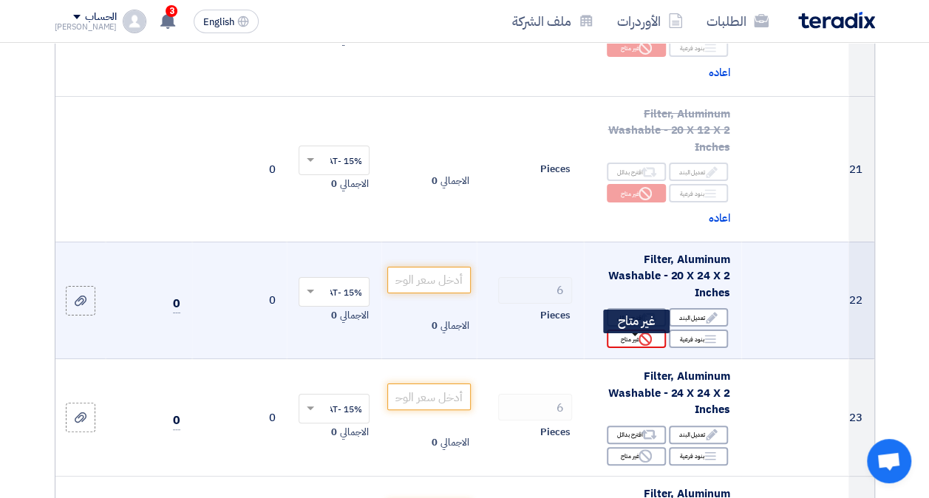
click at [634, 344] on div "Reject غير متاح" at bounding box center [636, 339] width 59 height 18
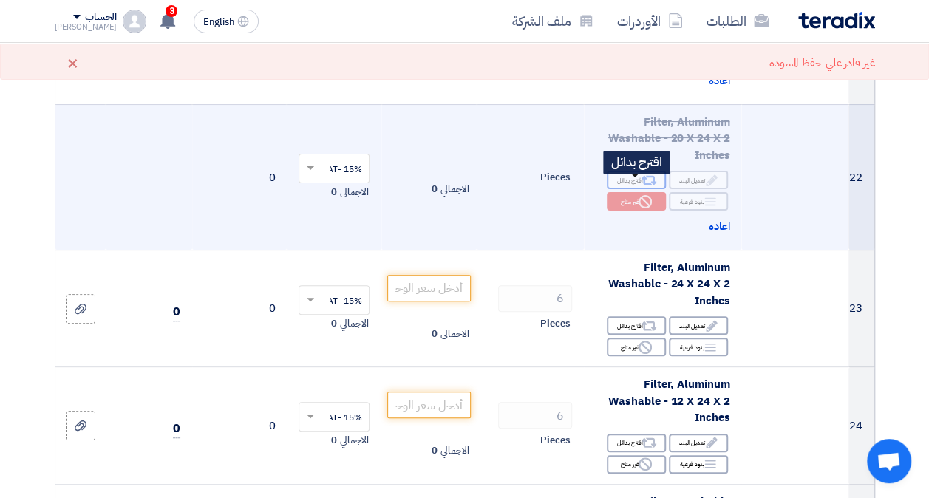
scroll to position [2883, 0]
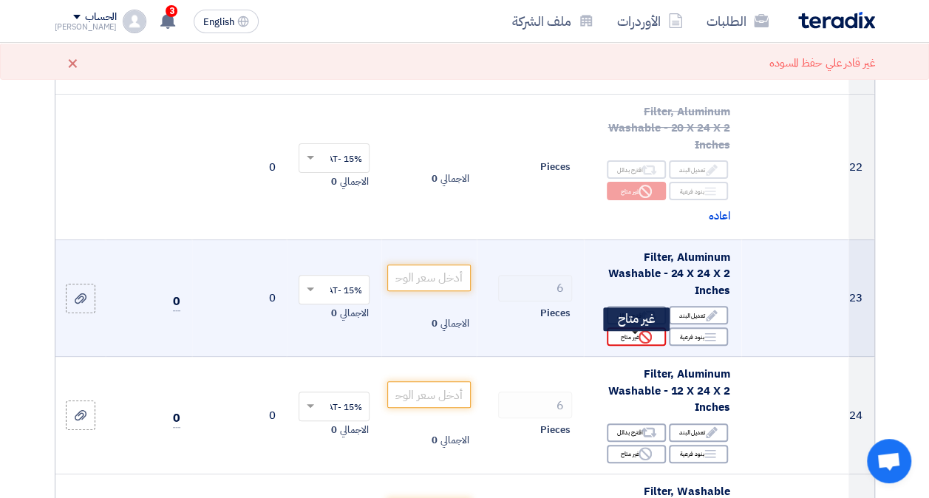
click at [633, 344] on div "Reject غير متاح" at bounding box center [636, 336] width 59 height 18
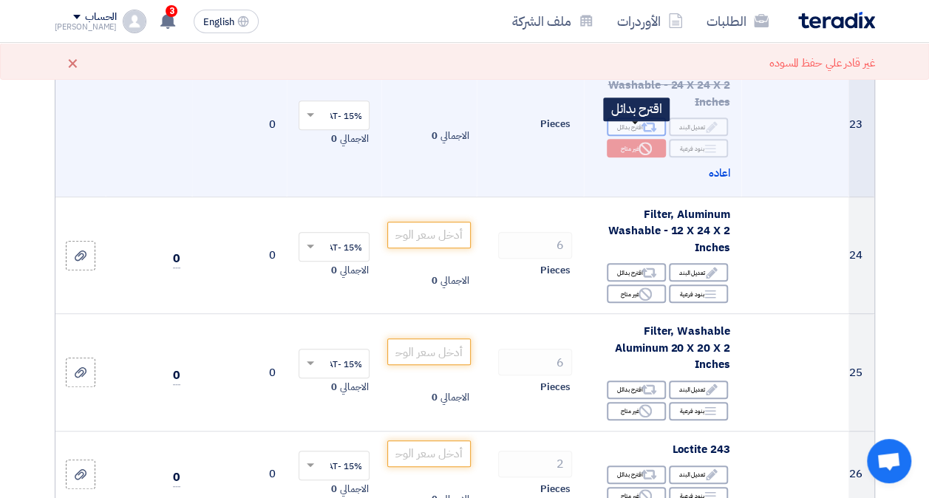
scroll to position [3104, 0]
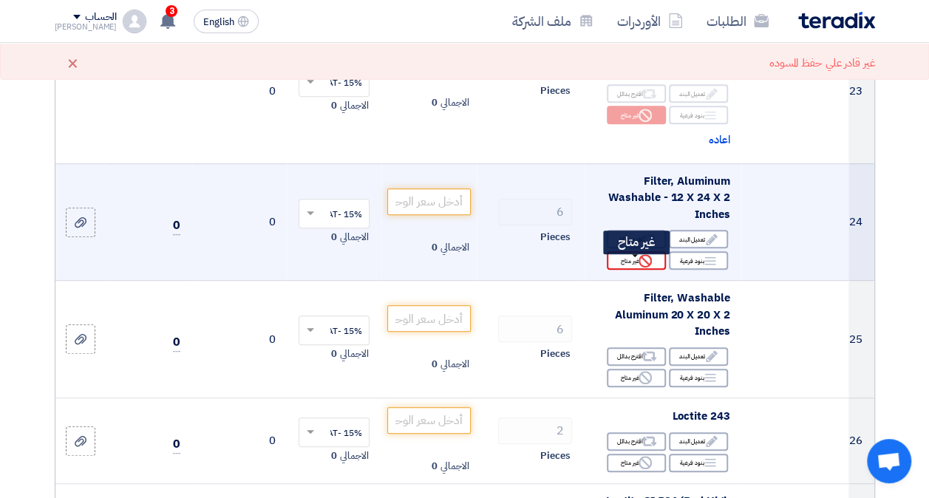
click at [636, 266] on div "Reject غير متاح" at bounding box center [636, 260] width 59 height 18
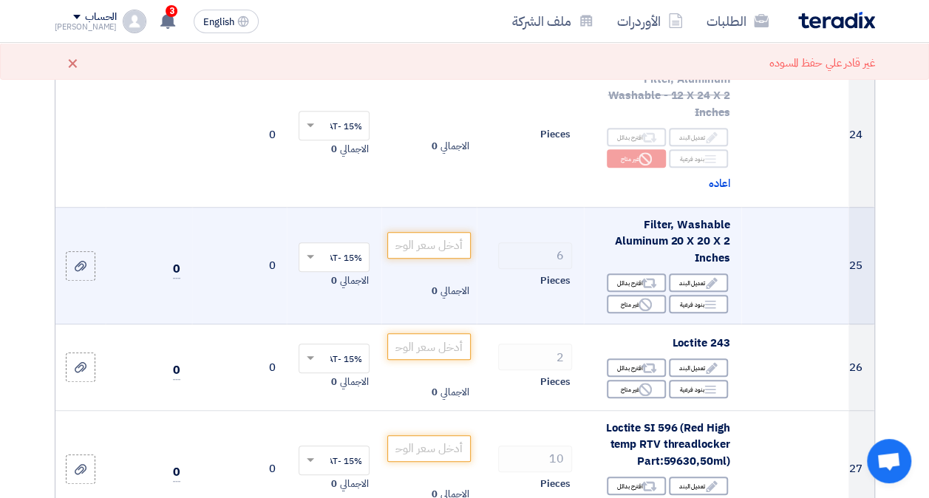
scroll to position [3252, 0]
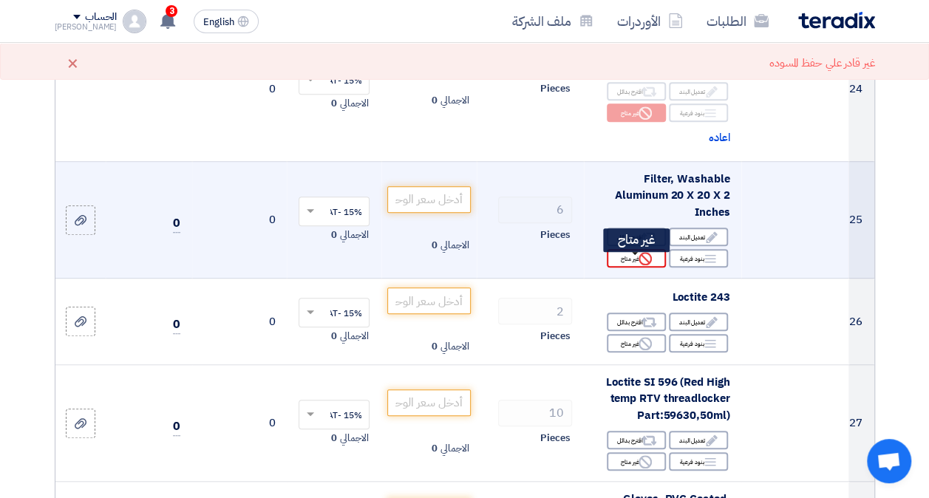
click at [647, 265] on use at bounding box center [645, 258] width 13 height 13
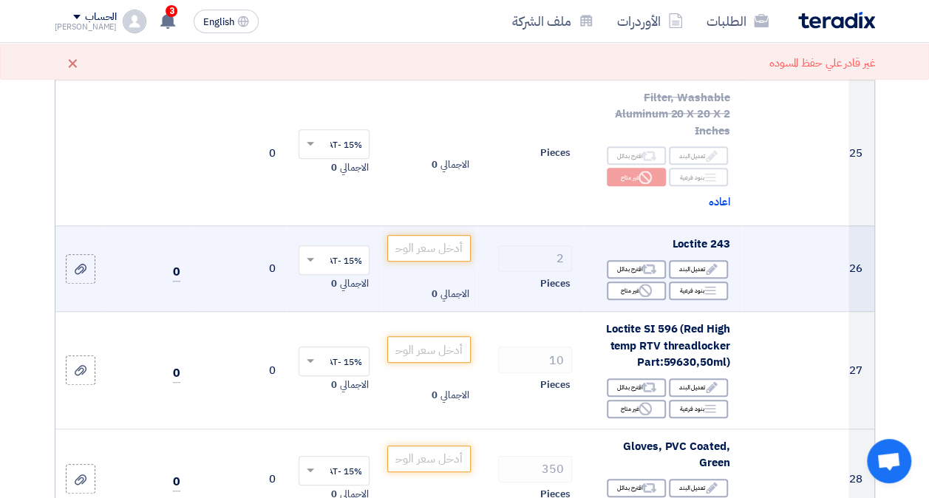
scroll to position [3400, 0]
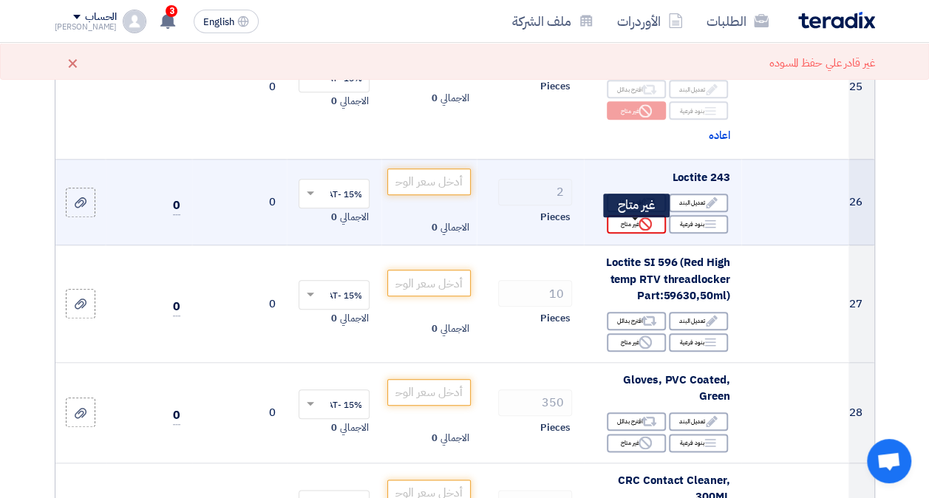
click at [631, 229] on div "Reject غير متاح" at bounding box center [636, 224] width 59 height 18
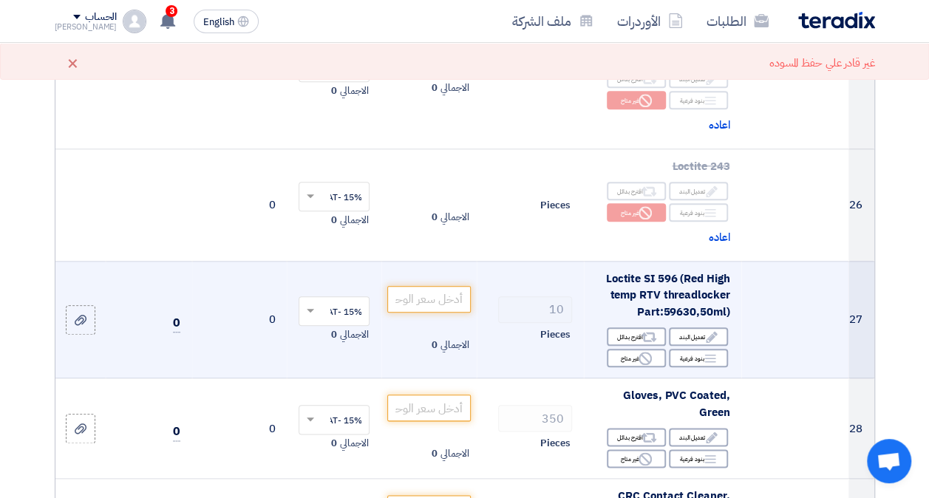
scroll to position [3474, 0]
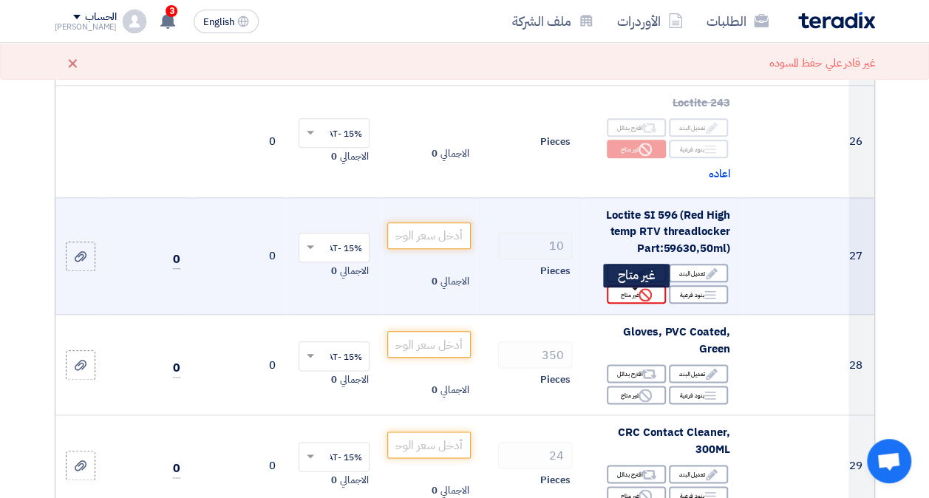
click at [640, 300] on use at bounding box center [645, 294] width 13 height 13
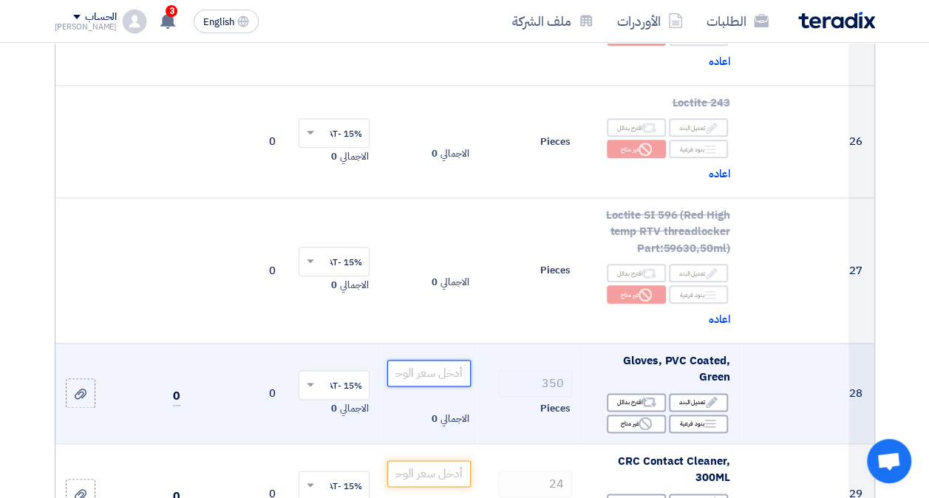
click at [438, 376] on input "number" at bounding box center [428, 373] width 83 height 27
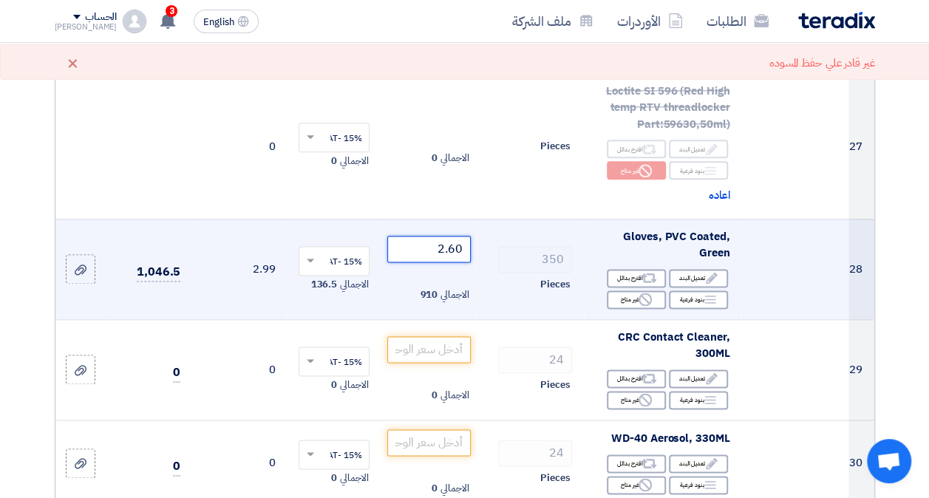
scroll to position [3622, 0]
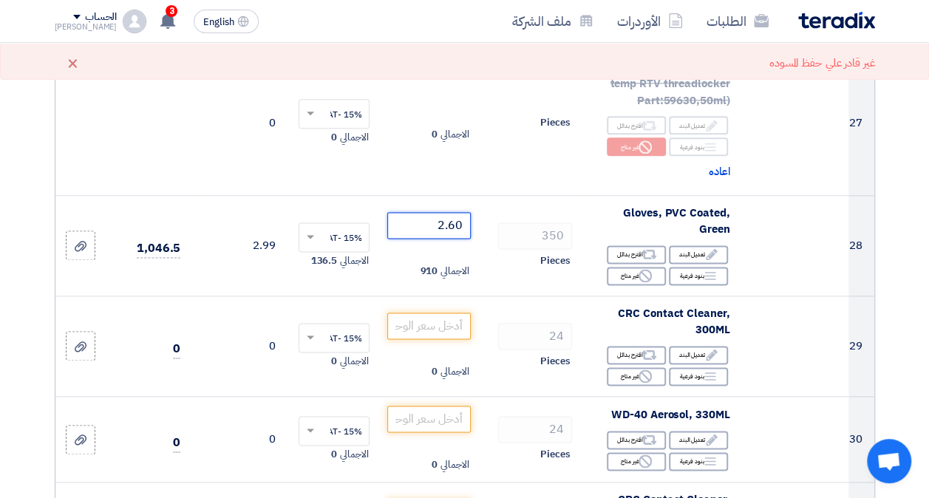
type input "2.60"
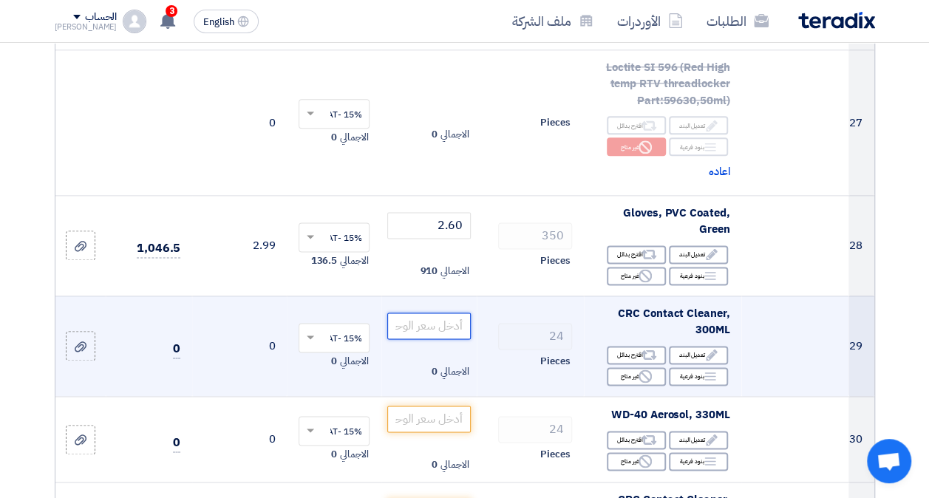
click at [418, 328] on input "number" at bounding box center [428, 326] width 83 height 27
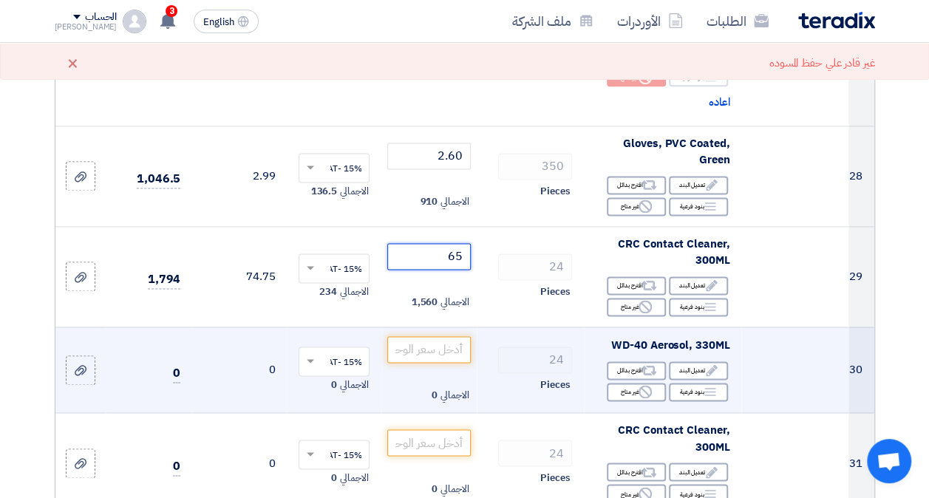
scroll to position [3696, 0]
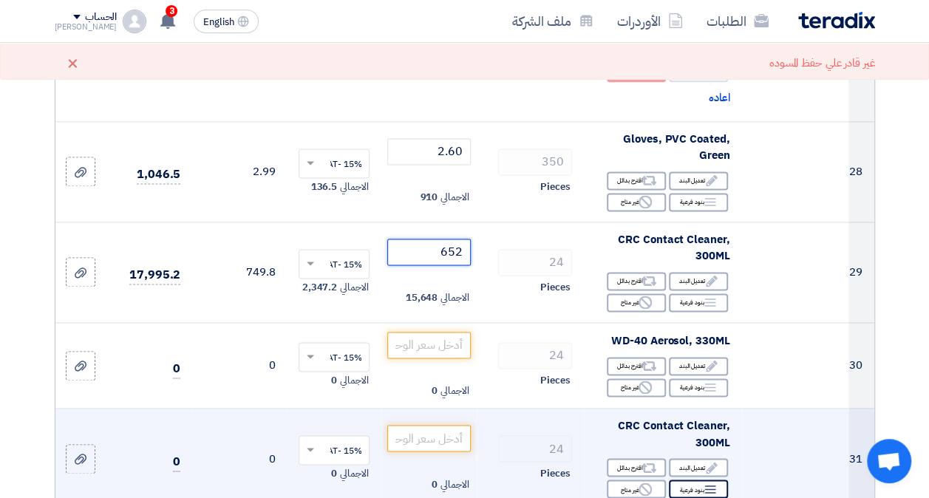
type input "65"
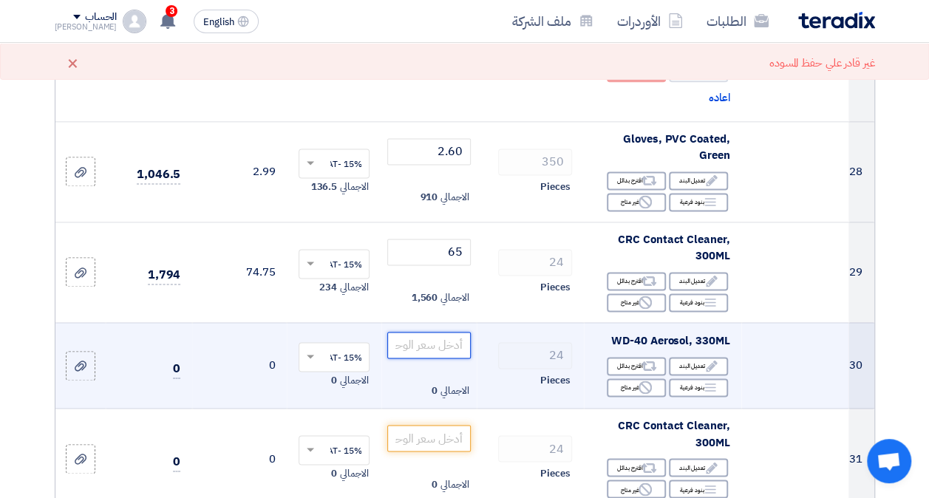
click at [417, 352] on input "number" at bounding box center [428, 345] width 83 height 27
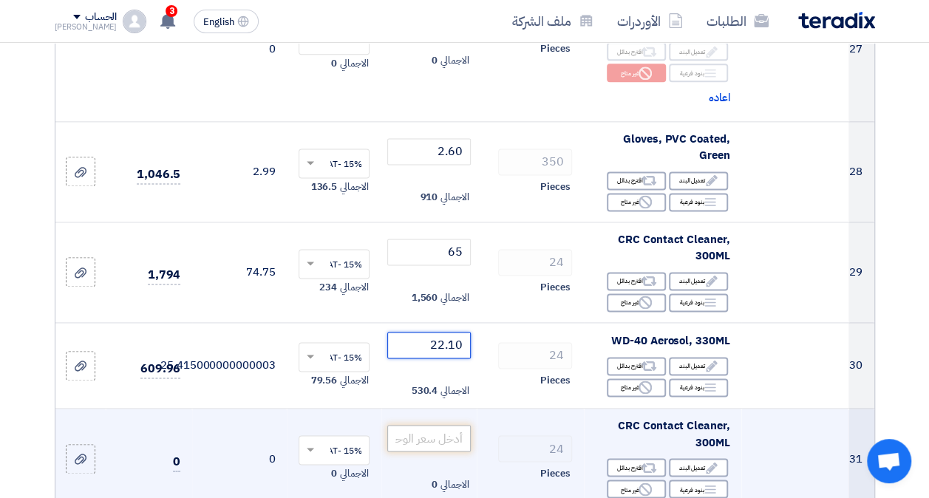
type input "22.10"
click at [438, 443] on input "number" at bounding box center [428, 438] width 83 height 27
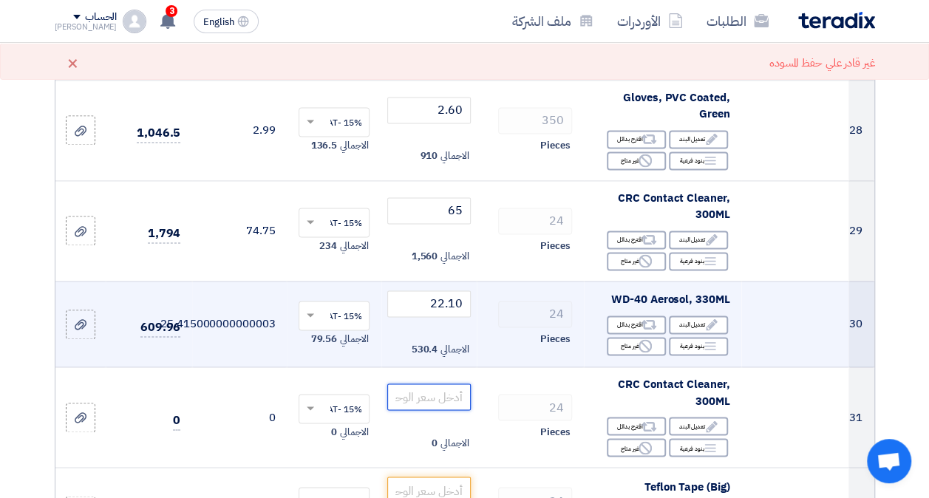
scroll to position [3770, 0]
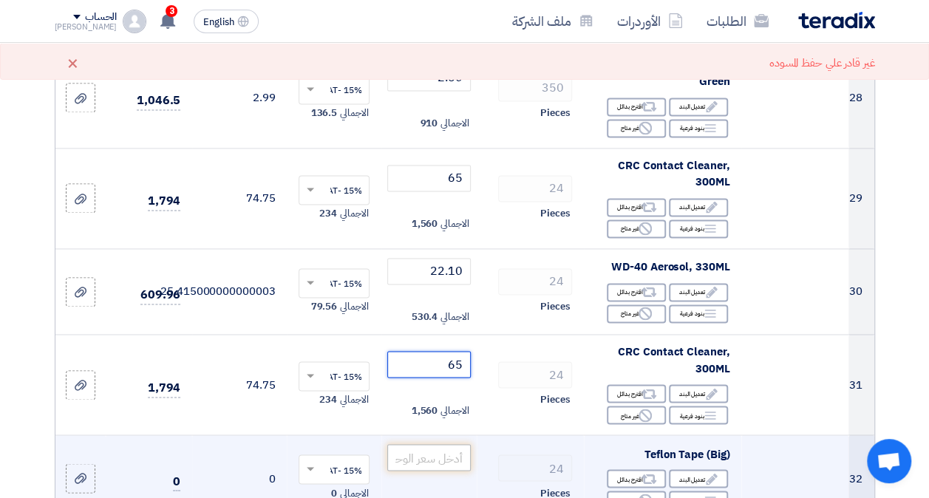
type input "65"
click at [444, 458] on input "number" at bounding box center [428, 457] width 83 height 27
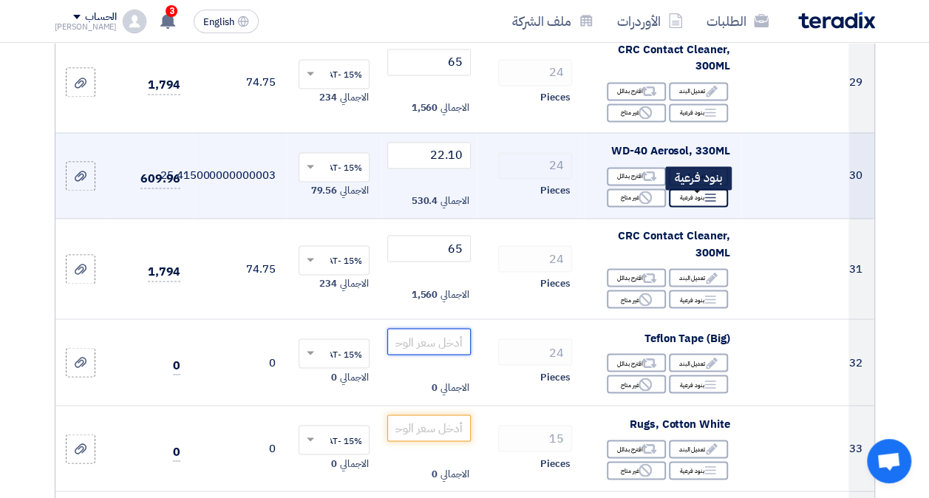
scroll to position [3917, 0]
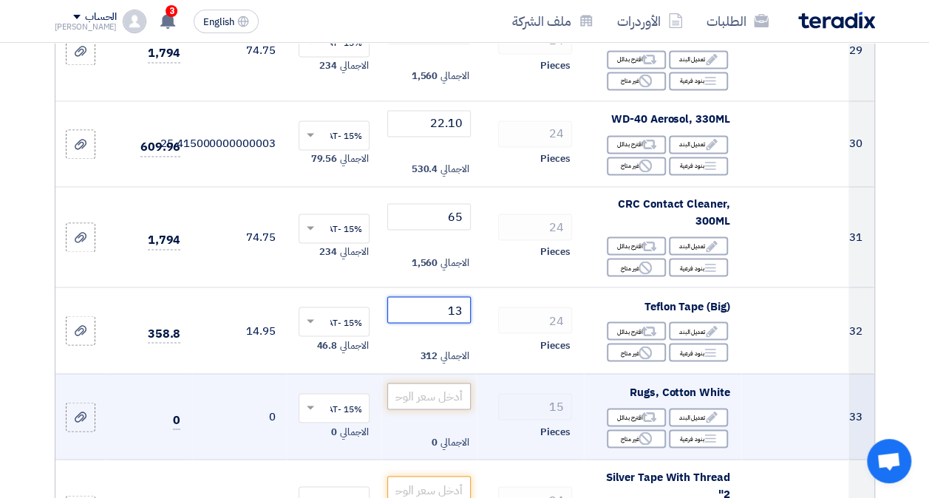
type input "13"
click at [445, 407] on input "number" at bounding box center [428, 396] width 83 height 27
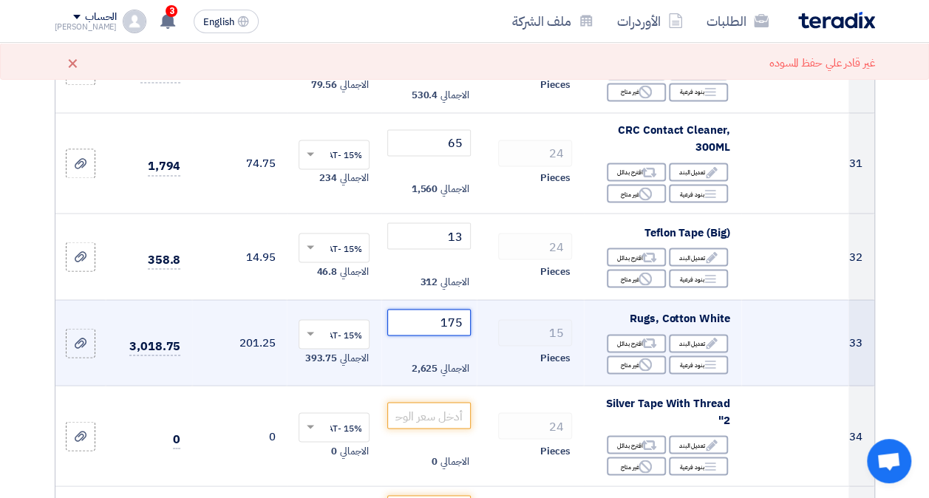
scroll to position [4065, 0]
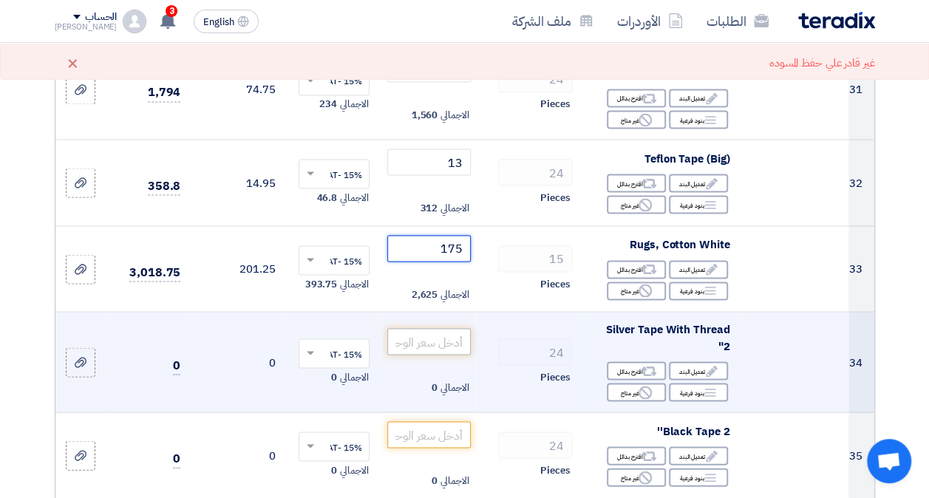
type input "175"
click at [443, 349] on input "number" at bounding box center [428, 341] width 83 height 27
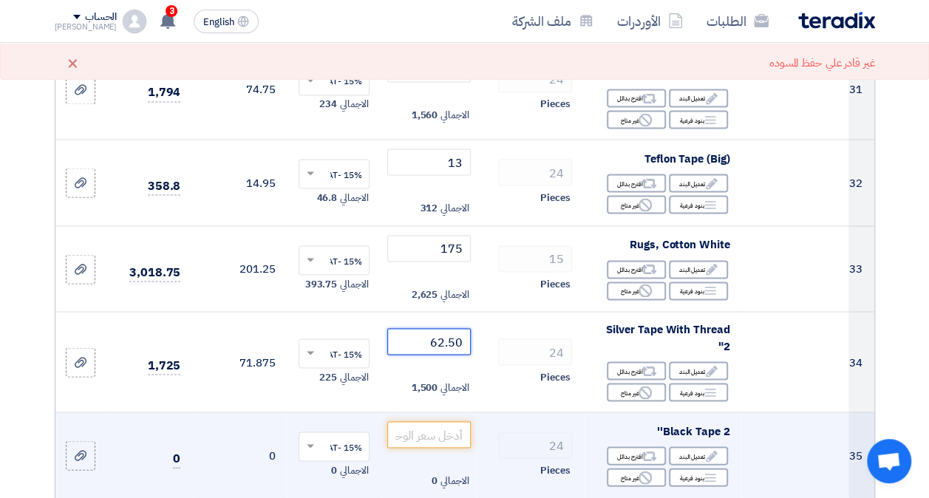
type input "62.50"
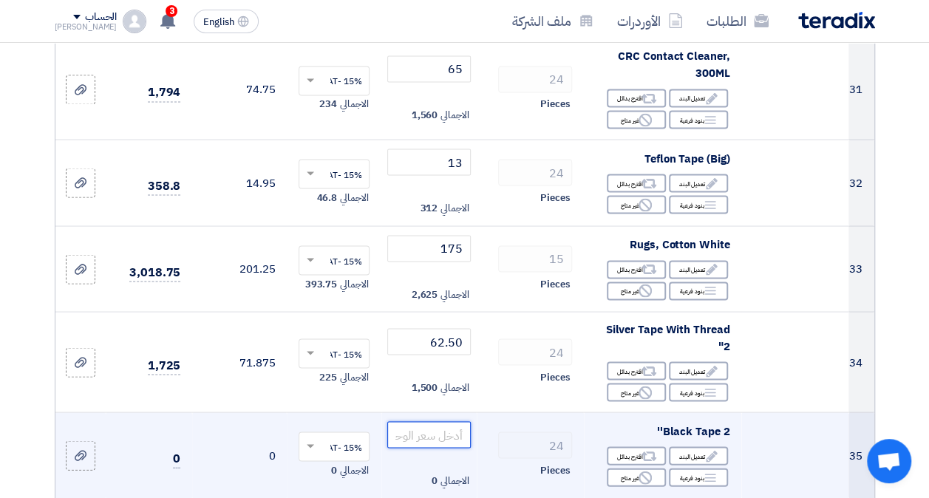
click at [435, 443] on input "number" at bounding box center [428, 434] width 83 height 27
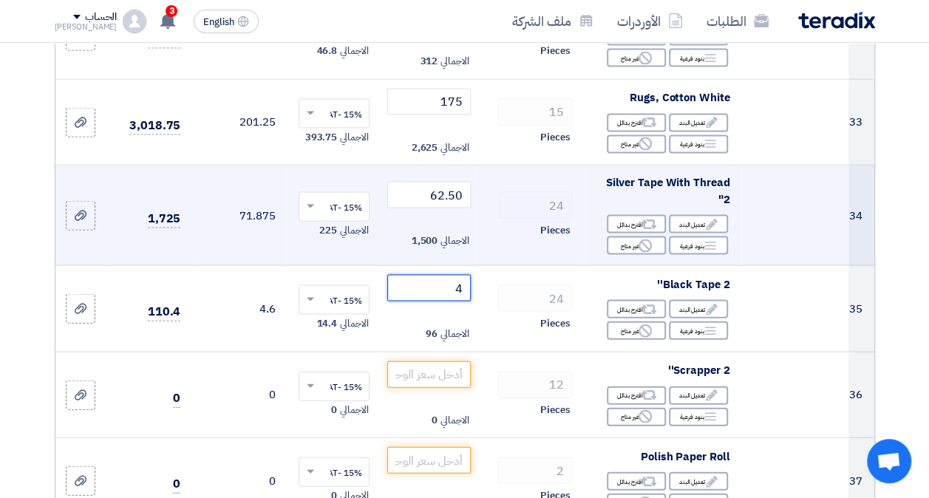
scroll to position [4287, 0]
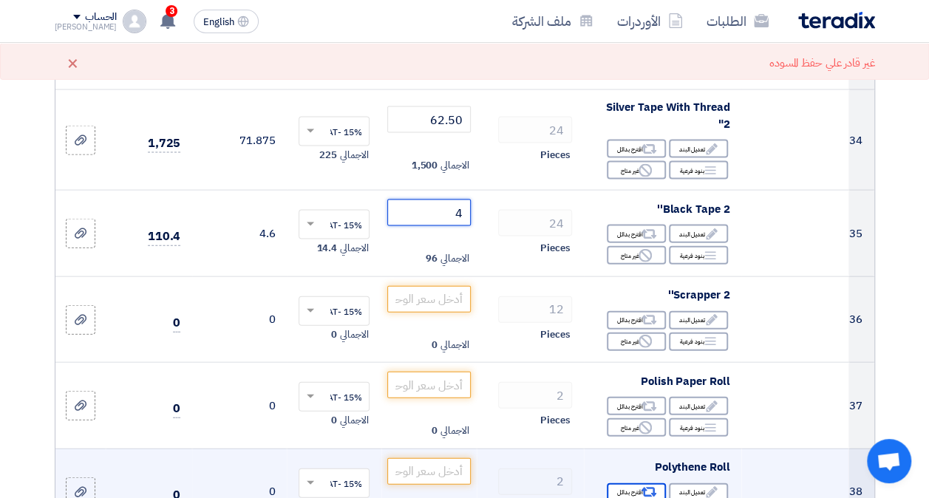
type input "4"
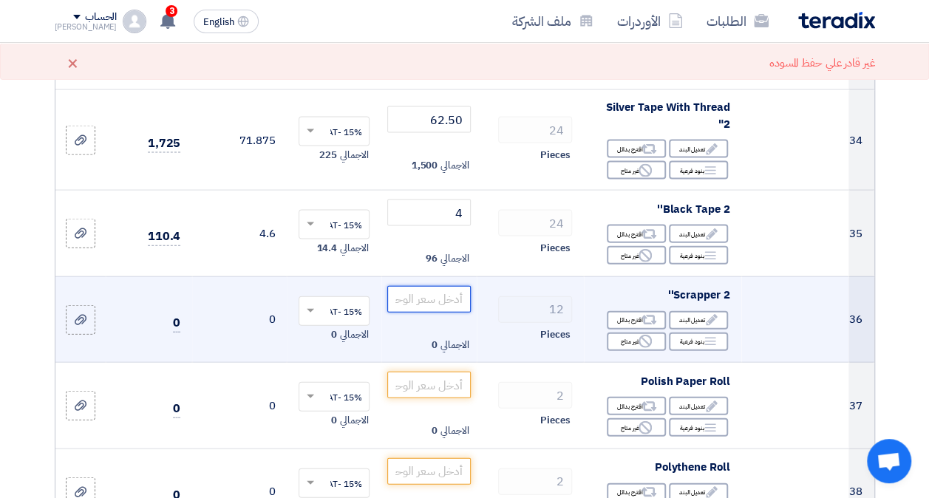
click at [446, 303] on input "number" at bounding box center [428, 299] width 83 height 27
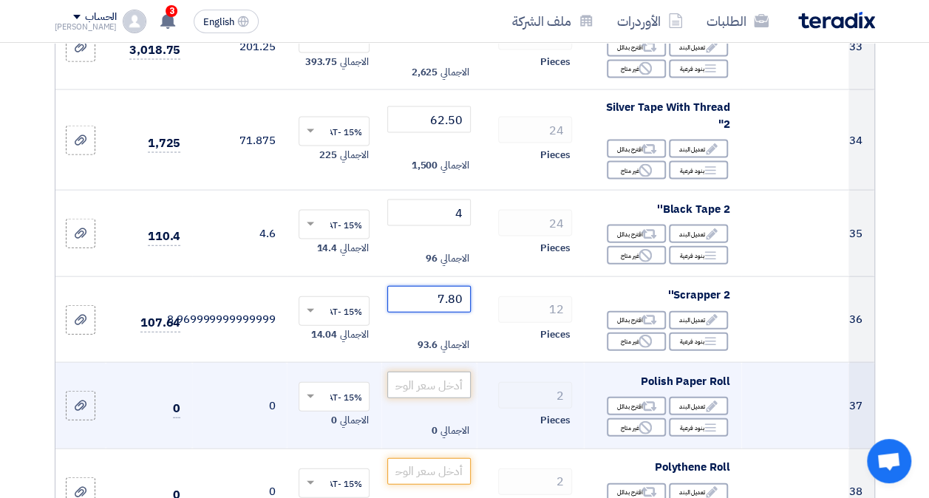
type input "7.80"
click at [452, 387] on input "number" at bounding box center [428, 385] width 83 height 27
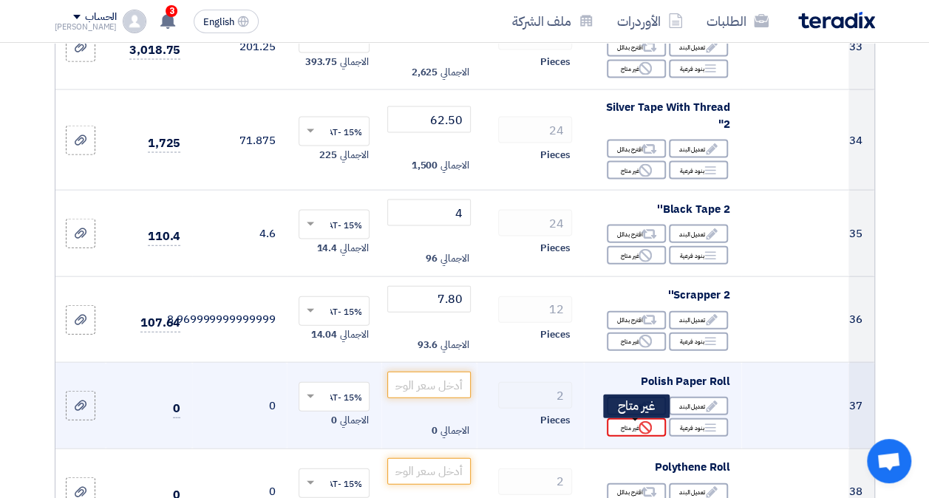
click at [630, 432] on div "Reject غير متاح" at bounding box center [636, 427] width 59 height 18
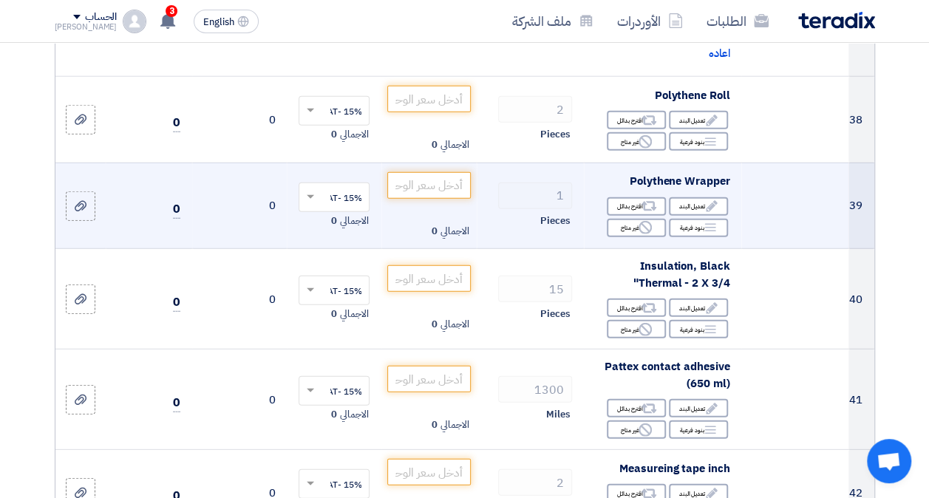
scroll to position [4657, 0]
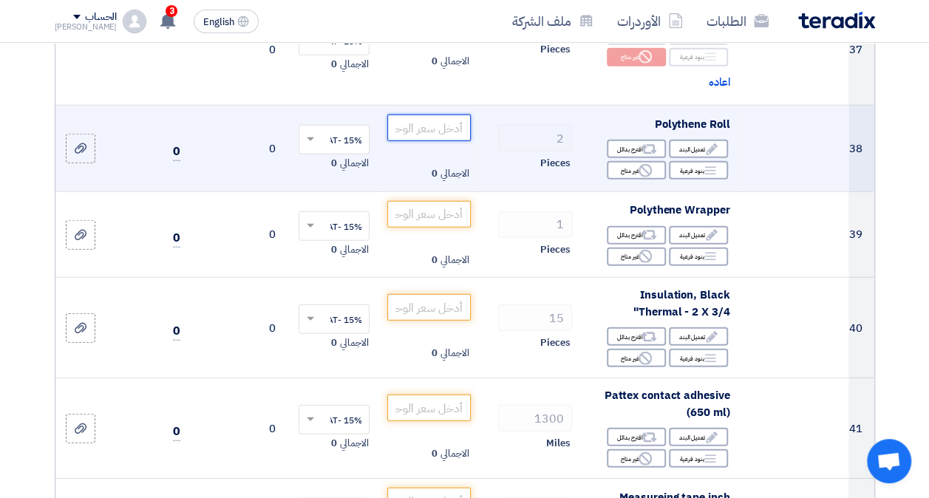
click at [446, 127] on input "number" at bounding box center [428, 128] width 83 height 27
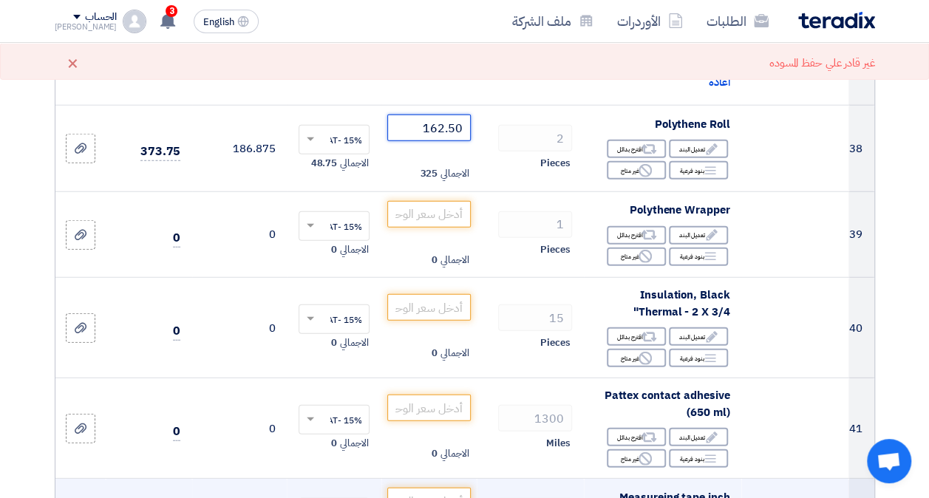
type input "162.50"
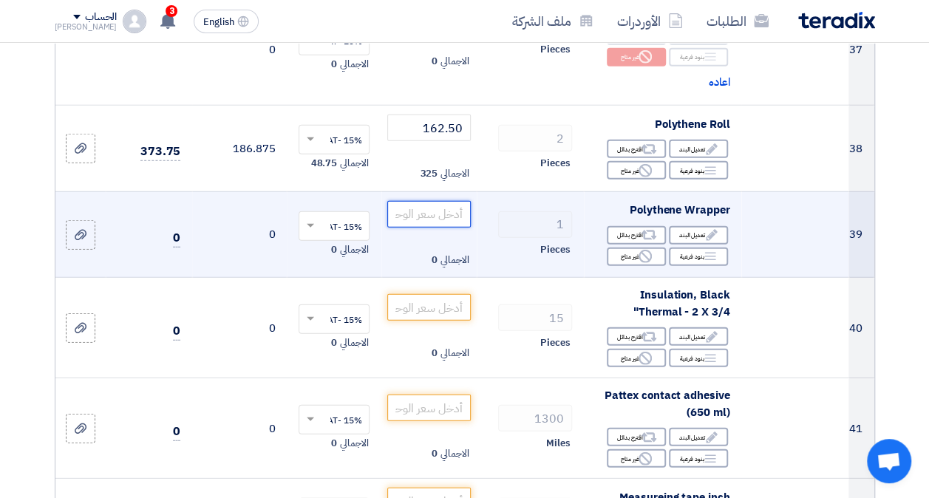
click at [424, 212] on input "number" at bounding box center [428, 214] width 83 height 27
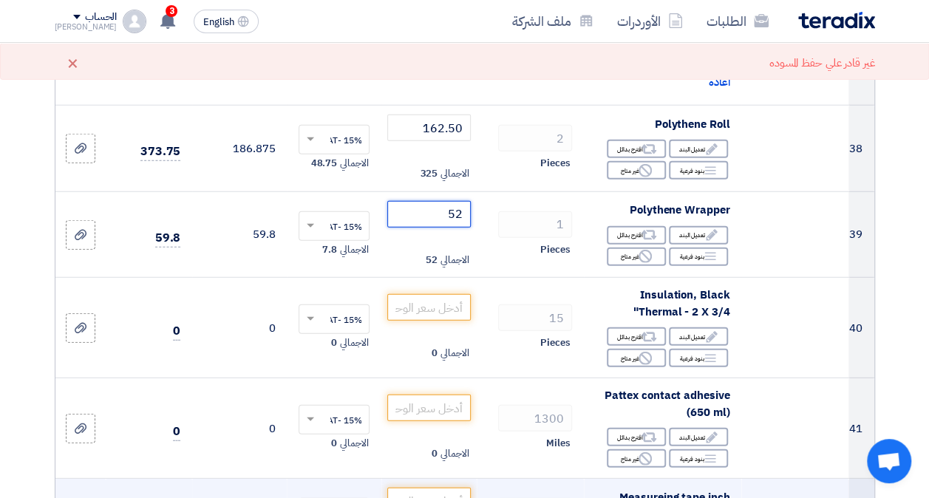
type input "52"
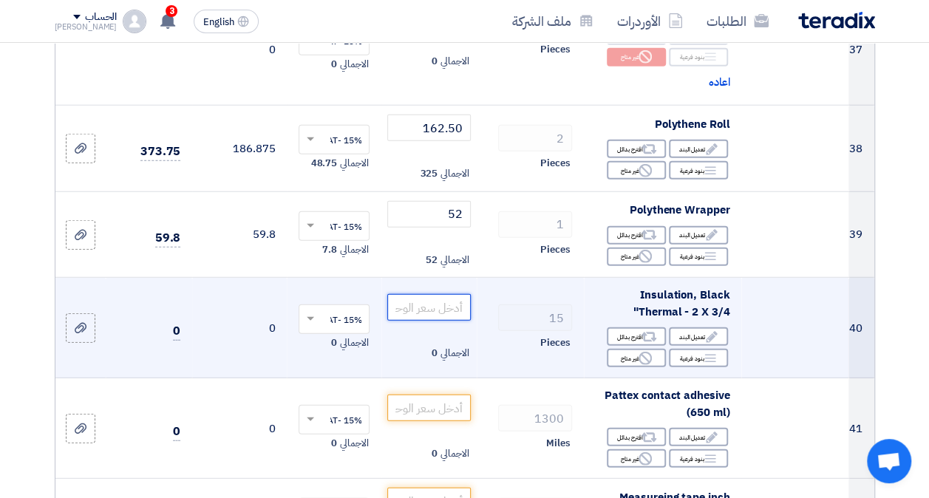
click at [414, 309] on input "number" at bounding box center [428, 307] width 83 height 27
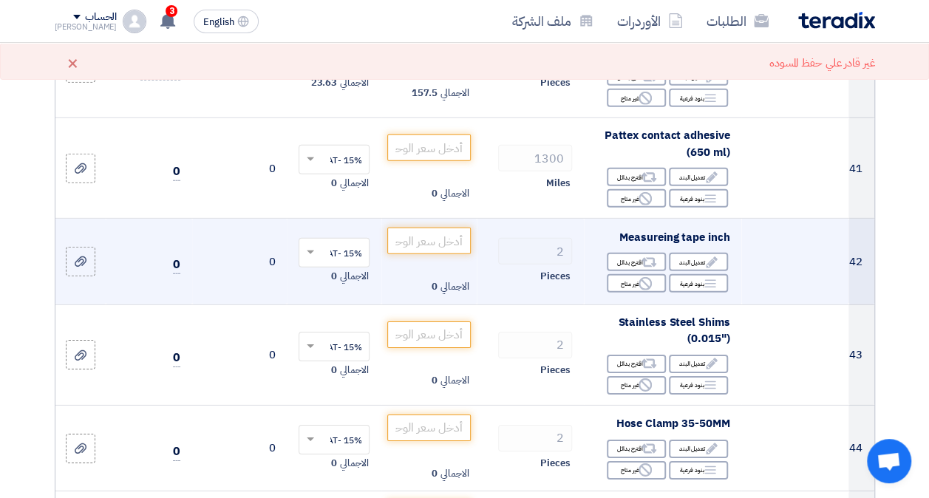
scroll to position [4952, 0]
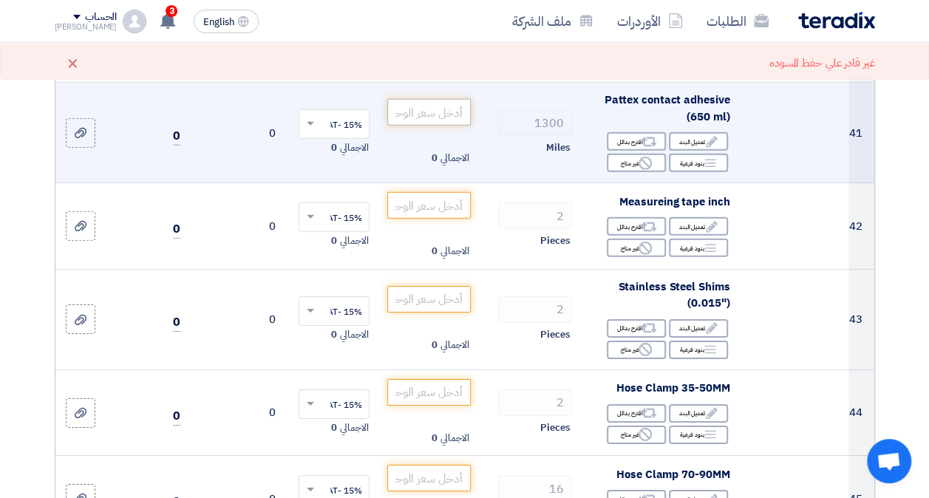
type input "10.50"
click at [438, 112] on input "number" at bounding box center [428, 112] width 83 height 27
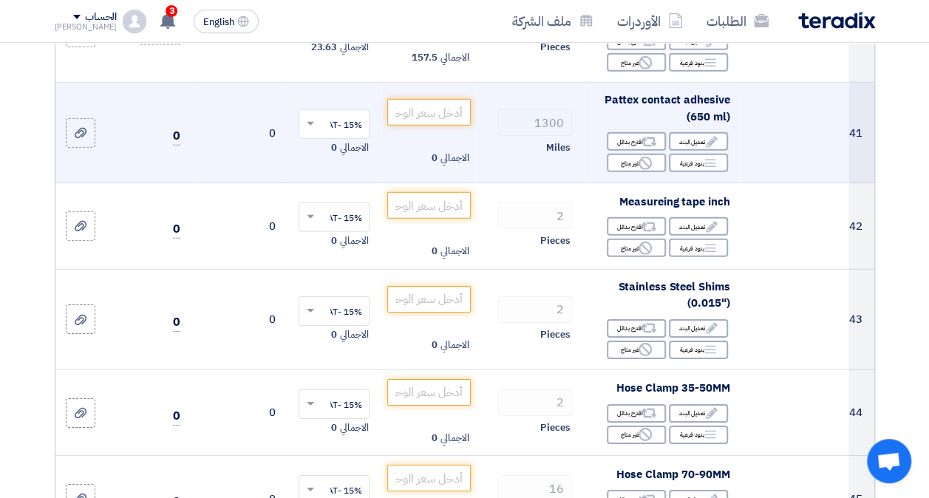
click at [551, 150] on span "Miles" at bounding box center [558, 147] width 24 height 15
click at [706, 141] on icon "Edit" at bounding box center [711, 141] width 13 height 13
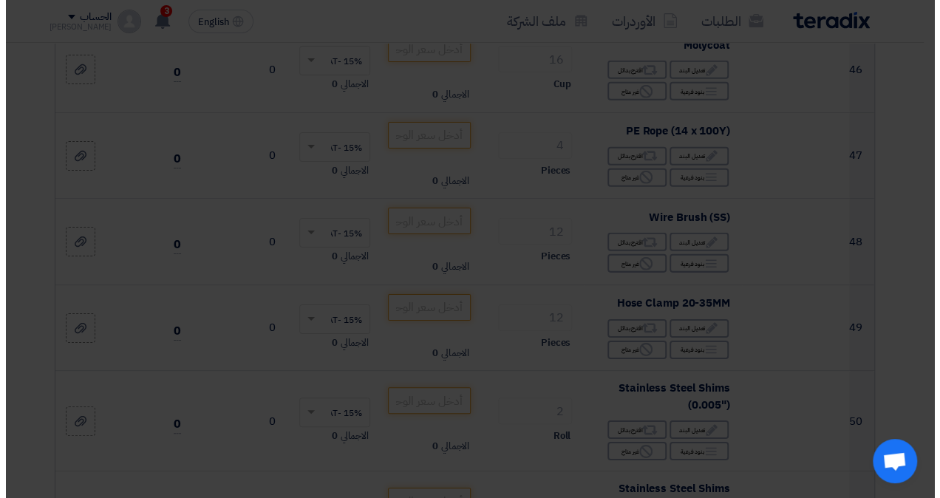
scroll to position [4438, 0]
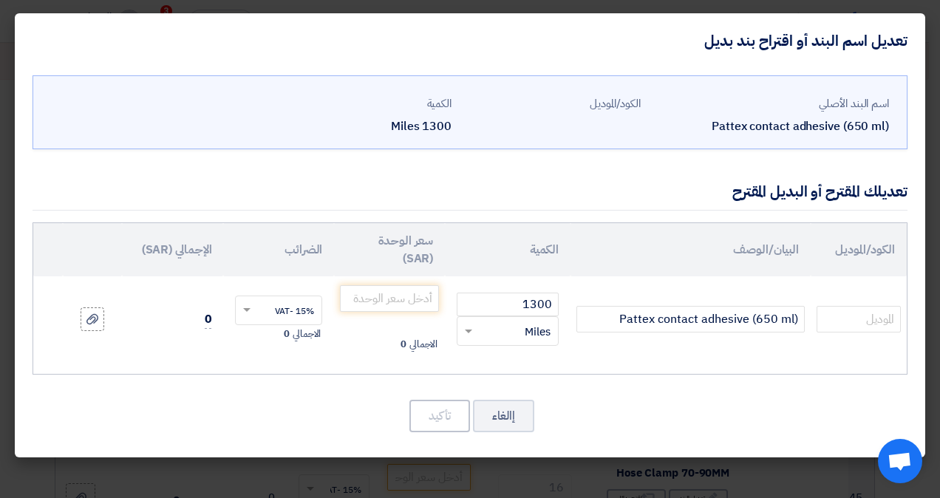
click at [472, 327] on span at bounding box center [467, 331] width 18 height 17
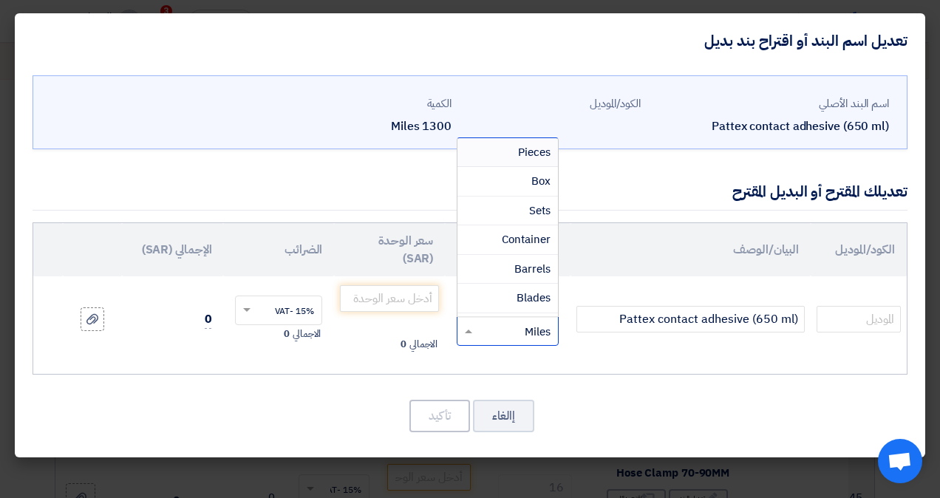
click at [528, 152] on span "Pieces" at bounding box center [534, 152] width 33 height 16
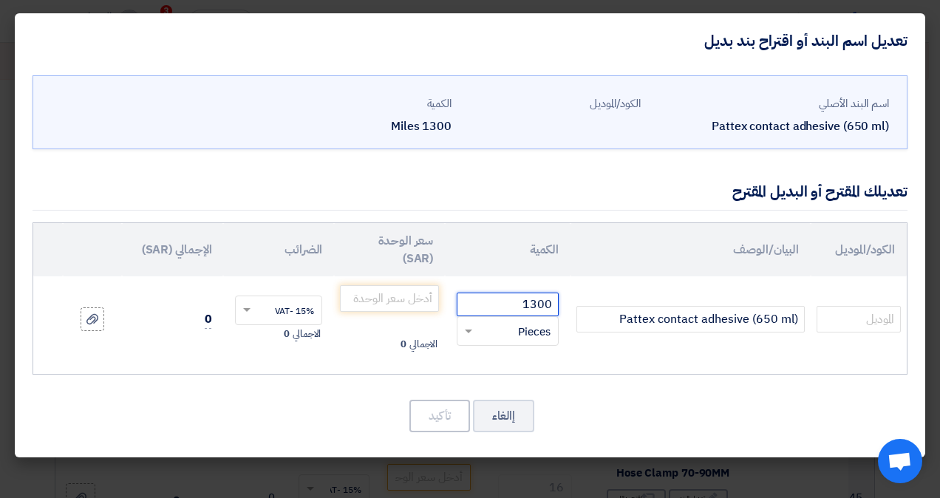
click at [526, 296] on input "1300" at bounding box center [508, 305] width 102 height 24
type input "2"
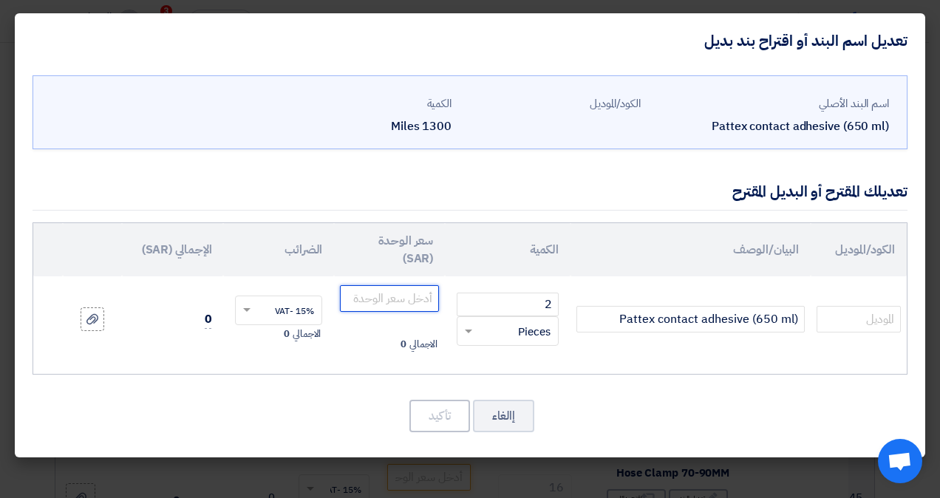
click at [401, 290] on input "number" at bounding box center [389, 298] width 99 height 27
